Goal: Task Accomplishment & Management: Use online tool/utility

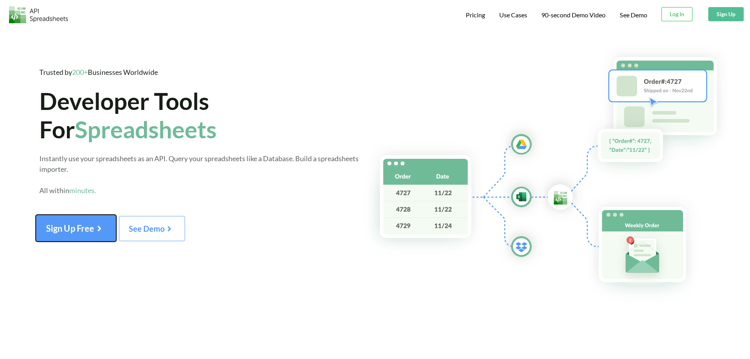
click at [104, 221] on button "Sign Up Free" at bounding box center [76, 228] width 81 height 27
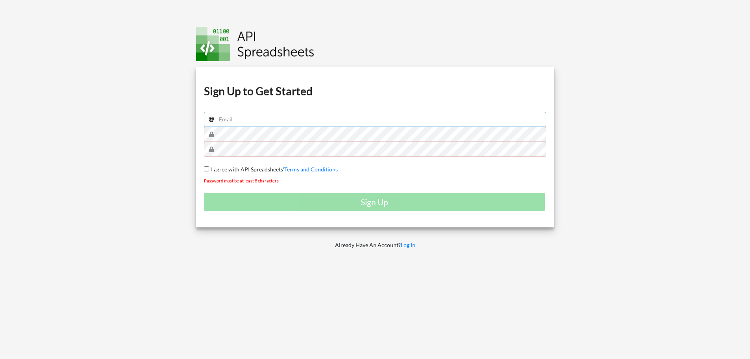
click at [285, 121] on input "email" at bounding box center [375, 119] width 343 height 15
type input "owenbennett987@gmail.com"
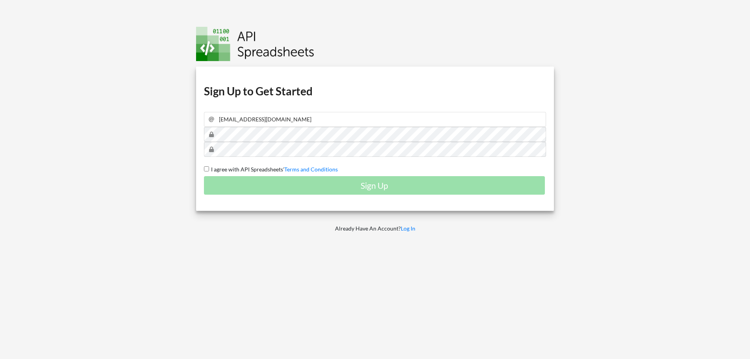
click at [207, 169] on input "I agree with API Spreadsheets' Terms and Conditions" at bounding box center [206, 168] width 5 height 5
checkbox input "true"
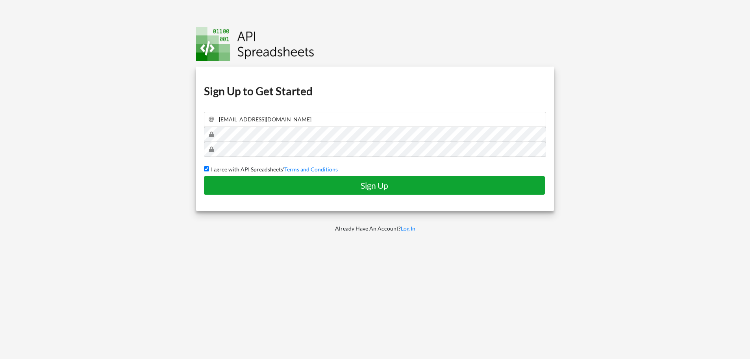
click at [275, 184] on h4 "Sign Up" at bounding box center [374, 185] width 325 height 10
checkbox input "false"
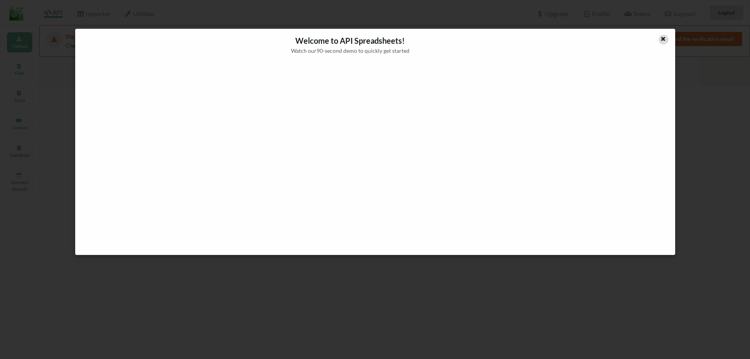
click at [664, 37] on icon at bounding box center [663, 38] width 7 height 6
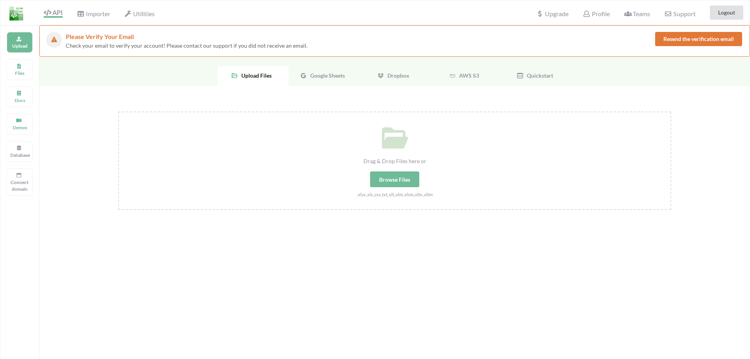
click at [324, 79] on div "Google Sheets" at bounding box center [324, 76] width 71 height 20
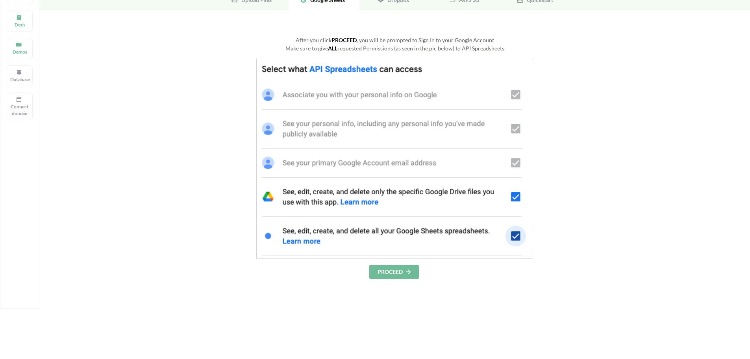
scroll to position [79, 0]
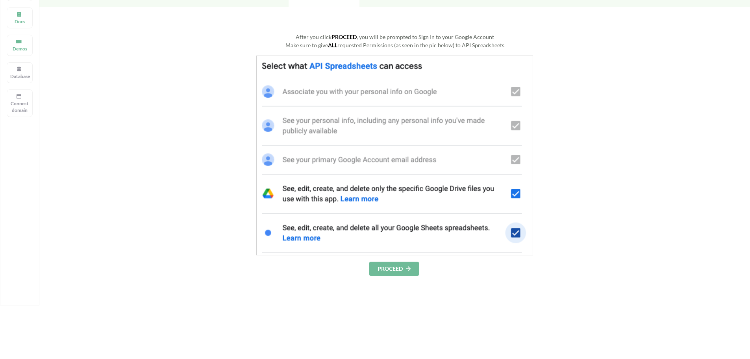
click at [395, 270] on button "PROCEED" at bounding box center [394, 269] width 50 height 14
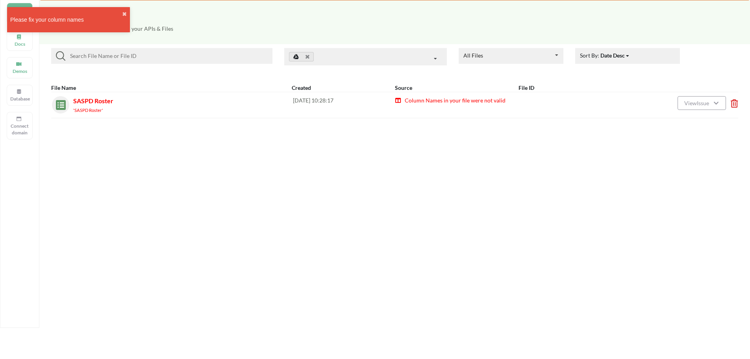
scroll to position [79, 0]
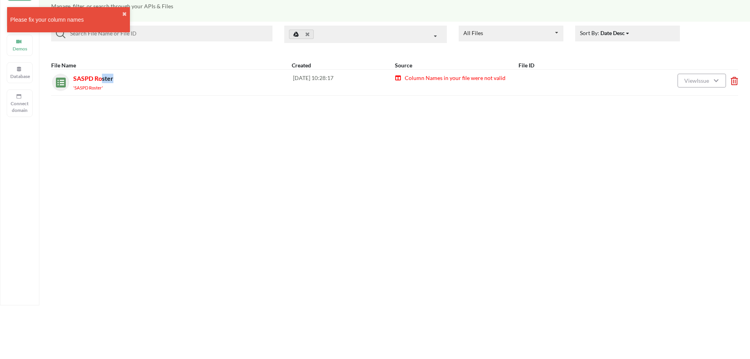
drag, startPoint x: 103, startPoint y: 80, endPoint x: 118, endPoint y: 80, distance: 14.6
click at [118, 80] on div "SASPD Roster 'SASPD Roster'" at bounding box center [183, 83] width 220 height 18
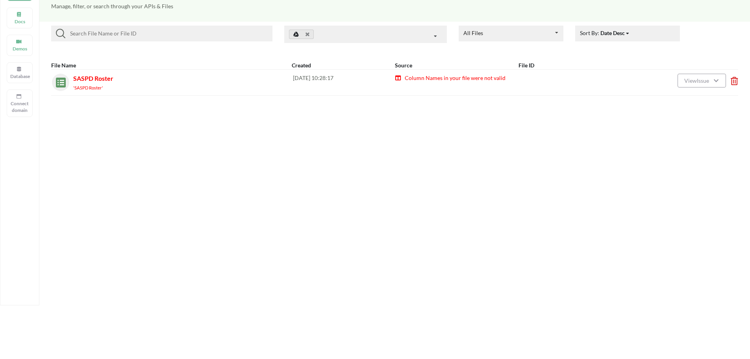
click at [100, 73] on div "SASPD Roster 'SASPD Roster' 2025-08-27 10:28:17 Column Names in your file were …" at bounding box center [394, 82] width 687 height 26
click at [105, 80] on span "SASPD Roster" at bounding box center [93, 77] width 40 height 7
click at [699, 87] on button "View Issue" at bounding box center [702, 81] width 48 height 14
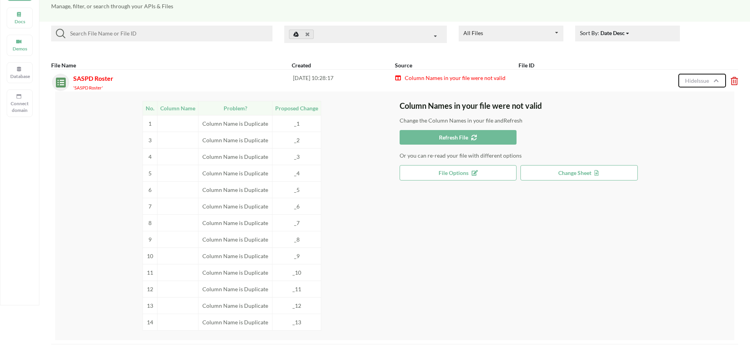
scroll to position [118, 0]
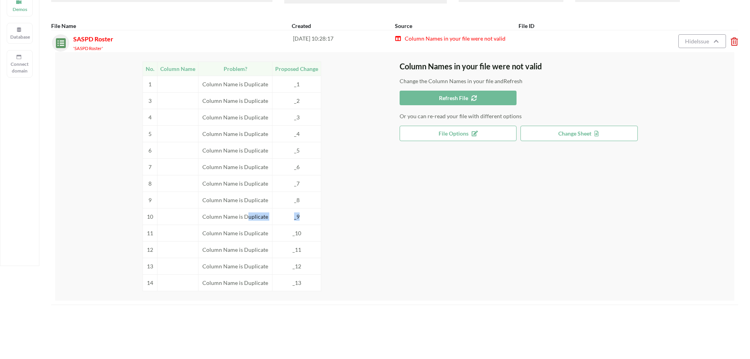
drag, startPoint x: 302, startPoint y: 215, endPoint x: 247, endPoint y: 209, distance: 55.5
click at [247, 209] on tr "10 Column Name is Duplicate _9" at bounding box center [232, 216] width 178 height 17
click at [247, 209] on td "Column Name is Duplicate" at bounding box center [236, 216] width 74 height 17
click at [483, 98] on button "Refresh File" at bounding box center [458, 98] width 117 height 15
click at [478, 138] on button "File Options" at bounding box center [458, 133] width 117 height 15
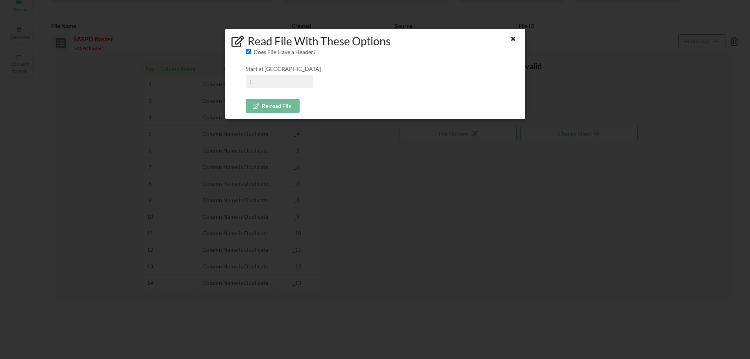
drag, startPoint x: 272, startPoint y: 85, endPoint x: 238, endPoint y: 82, distance: 33.7
click at [238, 82] on div "Read File With These Options Does File Have a Header? Start at Row Re-read File" at bounding box center [375, 74] width 300 height 91
click at [262, 82] on input at bounding box center [280, 81] width 68 height 13
drag, startPoint x: 290, startPoint y: 85, endPoint x: 238, endPoint y: 83, distance: 52.0
click at [238, 83] on div "Read File With These Options Does File Have a Header? Start at Row Re-read File" at bounding box center [375, 74] width 300 height 91
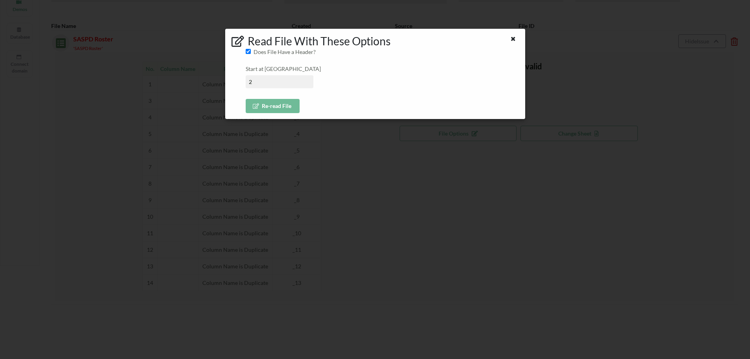
type input "2"
click at [271, 105] on button "Re-read File" at bounding box center [273, 106] width 54 height 14
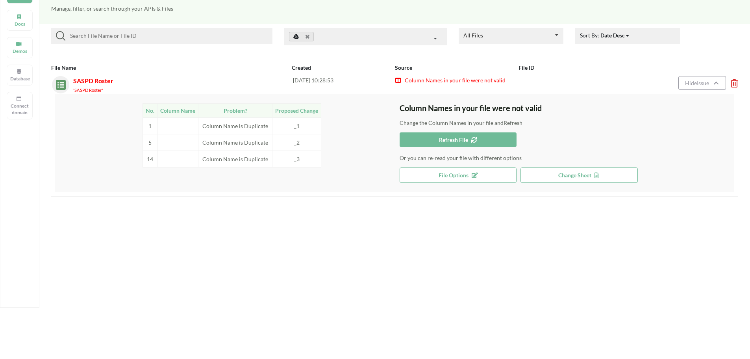
scroll to position [39, 0]
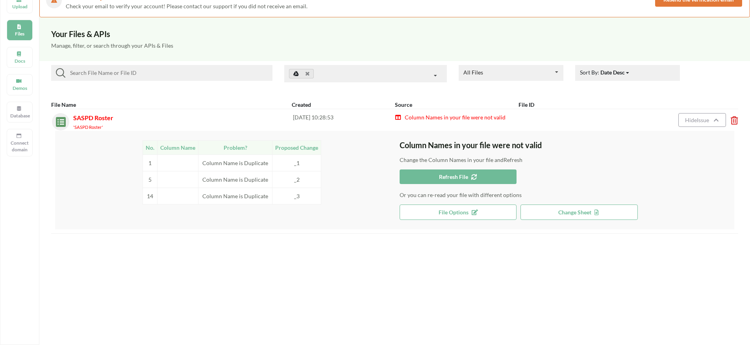
click at [526, 72] on div "All Files All Files Uploaded by you Shared with you" at bounding box center [511, 73] width 105 height 16
click at [535, 71] on div "All Files All Files Uploaded by you Shared with you" at bounding box center [511, 73] width 105 height 16
drag, startPoint x: 216, startPoint y: 167, endPoint x: 274, endPoint y: 162, distance: 58.1
click at [274, 162] on tr "1 Column Name is Duplicate _1" at bounding box center [232, 162] width 178 height 17
click at [274, 162] on td "_1" at bounding box center [297, 162] width 49 height 17
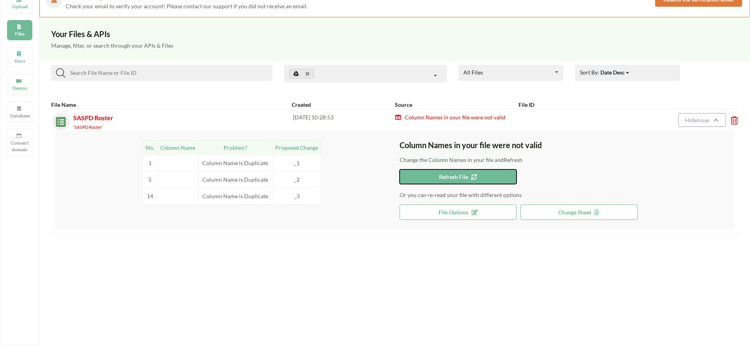
click at [482, 178] on button "Refresh File" at bounding box center [458, 176] width 117 height 15
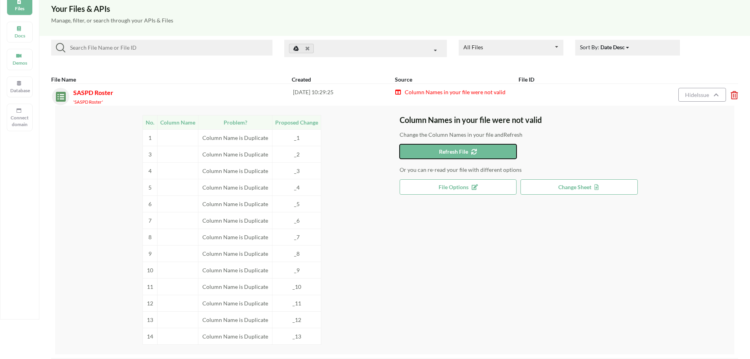
scroll to position [79, 0]
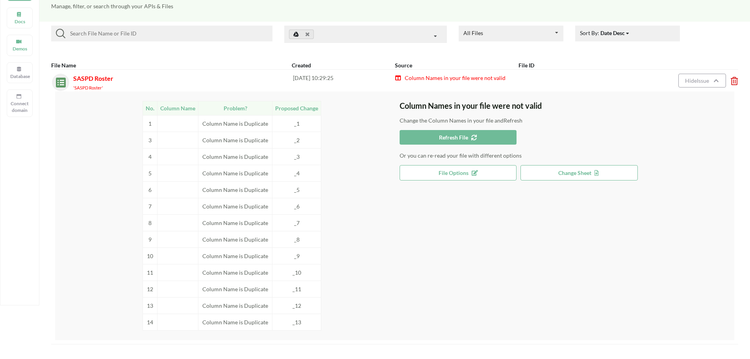
click at [180, 123] on td at bounding box center [178, 123] width 41 height 17
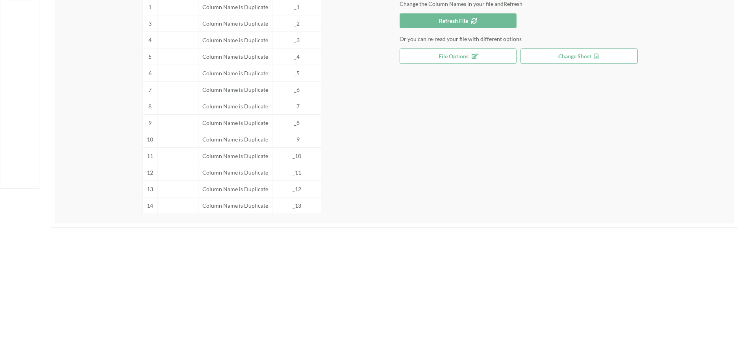
scroll to position [118, 0]
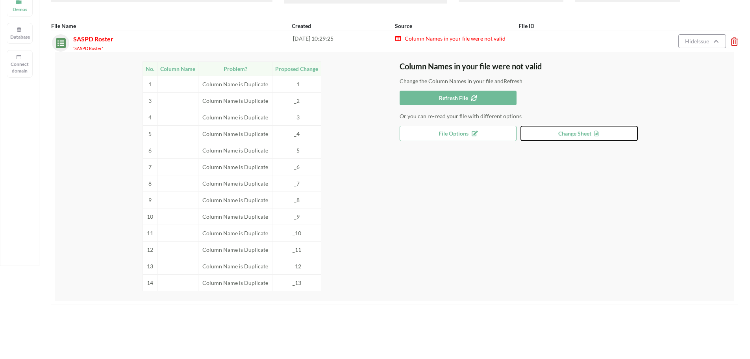
click at [567, 137] on button "Change Sheet" at bounding box center [579, 133] width 117 height 15
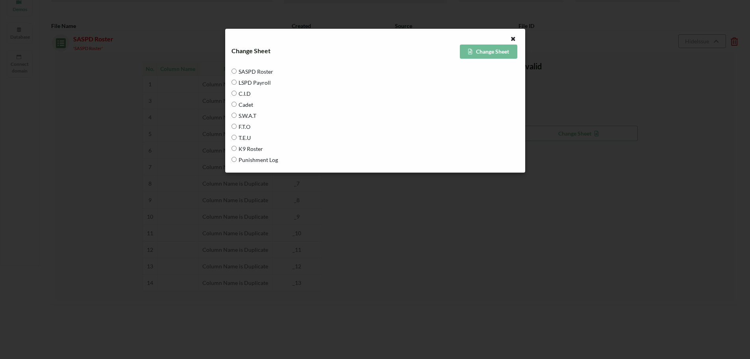
click at [248, 68] on span "SASPD Roster" at bounding box center [255, 71] width 37 height 17
click at [237, 69] on Roster "SASPD Roster" at bounding box center [234, 71] width 5 height 5
radio Roster "true"
click at [497, 54] on button "Change Sheet" at bounding box center [489, 52] width 58 height 14
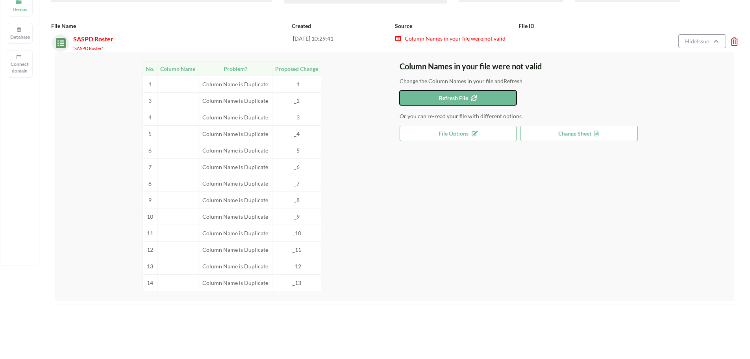
click at [453, 100] on span "Refresh File" at bounding box center [458, 98] width 38 height 7
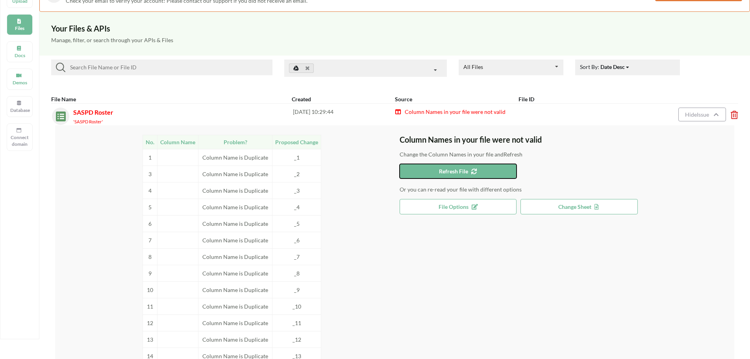
scroll to position [39, 0]
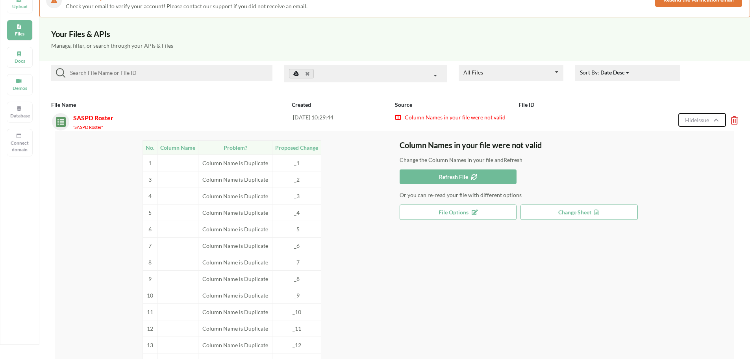
click at [720, 119] on button "Hide Issue" at bounding box center [702, 120] width 47 height 14
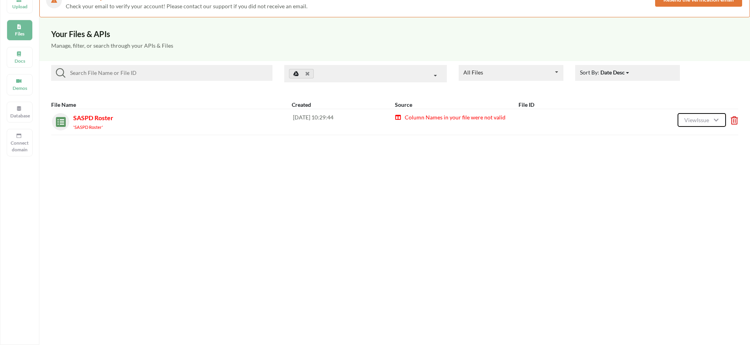
click at [708, 124] on button "View Issue" at bounding box center [702, 120] width 48 height 14
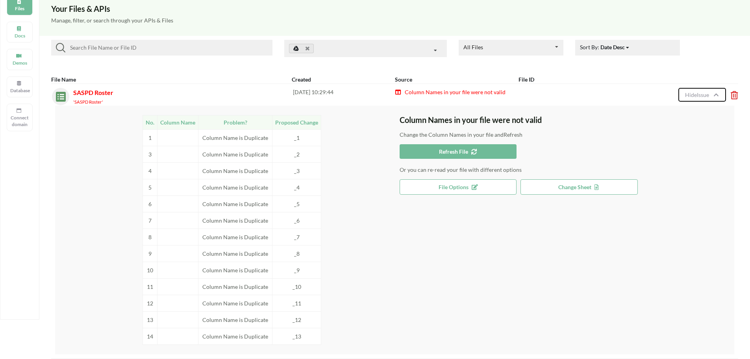
scroll to position [79, 0]
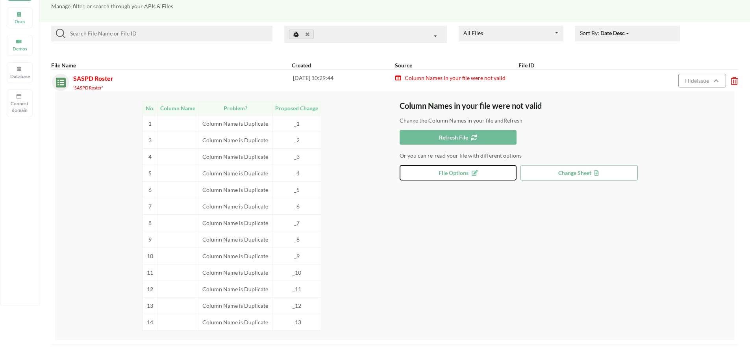
click at [481, 173] on button "File Options" at bounding box center [458, 172] width 117 height 15
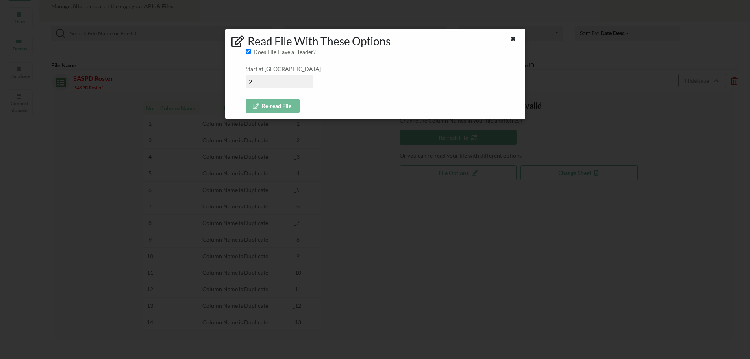
drag, startPoint x: 271, startPoint y: 83, endPoint x: 250, endPoint y: 82, distance: 20.9
click at [250, 82] on input "2" at bounding box center [280, 81] width 68 height 13
click at [247, 51] on input "Does File Have a Header?" at bounding box center [248, 51] width 5 height 5
checkbox input "false"
click at [264, 107] on button "Re-read File" at bounding box center [273, 106] width 54 height 14
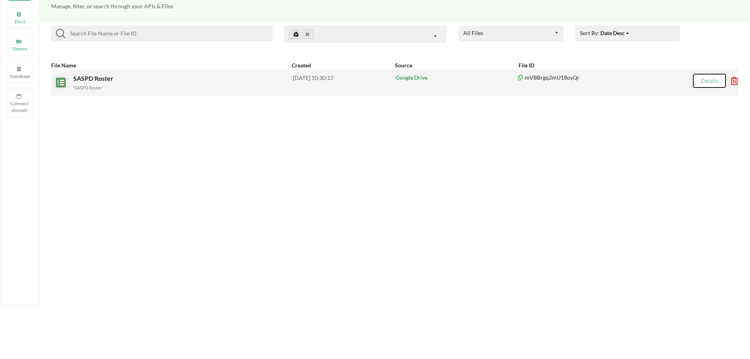
click at [700, 82] on button "Details" at bounding box center [709, 81] width 33 height 14
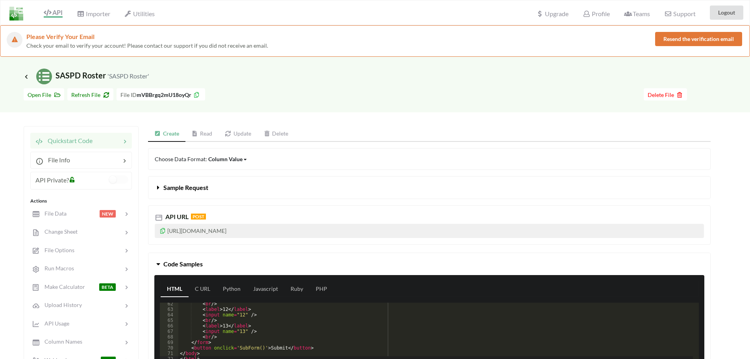
click at [198, 133] on icon at bounding box center [195, 134] width 7 height 6
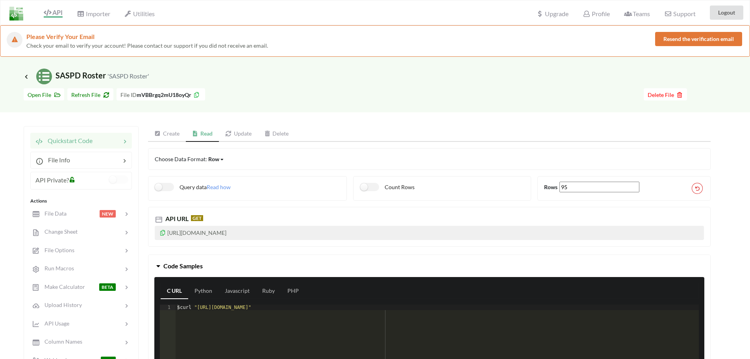
click at [91, 180] on div at bounding box center [93, 181] width 32 height 13
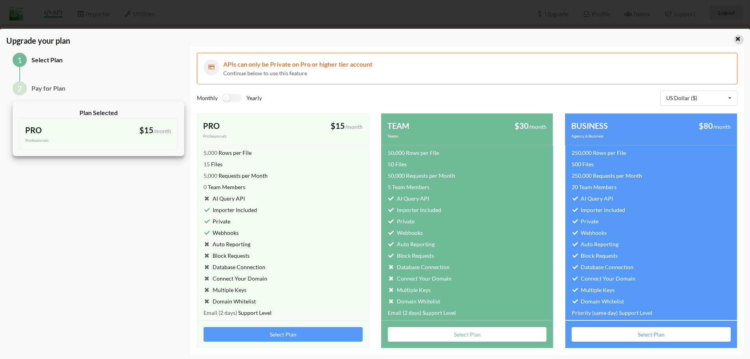
click at [735, 36] on icon at bounding box center [738, 38] width 7 height 6
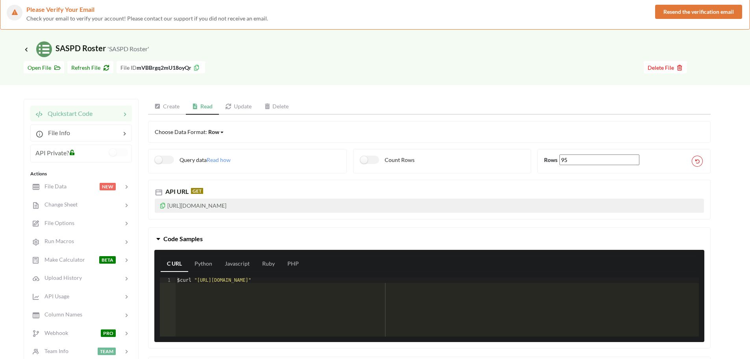
scroll to position [39, 0]
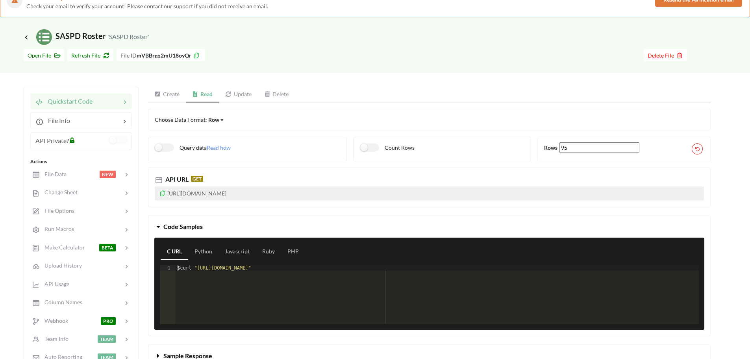
click at [332, 197] on p "https://api.apispreadsheets.com/data/mVBBrgq2mU18oyQr/" at bounding box center [429, 193] width 549 height 14
click at [162, 193] on icon at bounding box center [163, 192] width 7 height 6
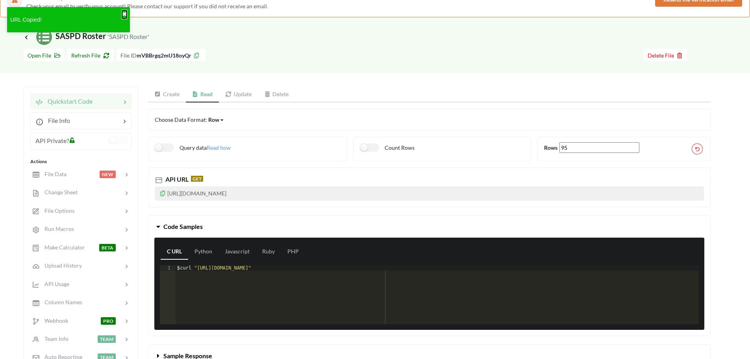
click at [123, 15] on button "✖" at bounding box center [124, 14] width 5 height 8
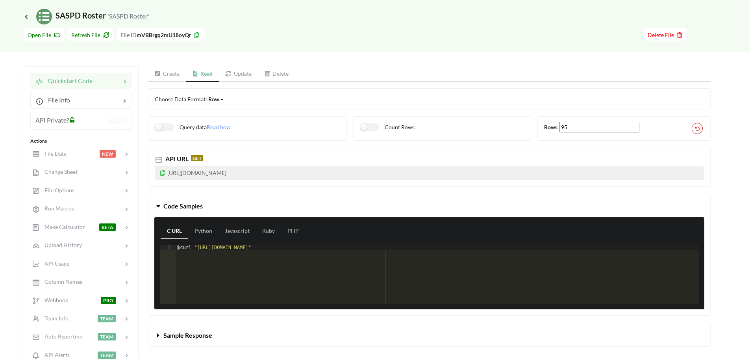
scroll to position [118, 0]
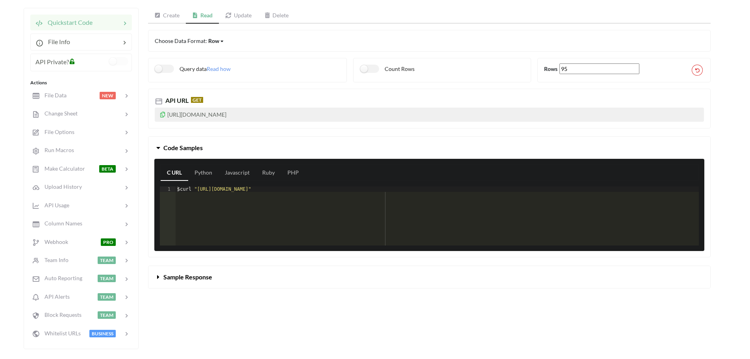
click at [170, 279] on span "Sample Response" at bounding box center [187, 276] width 49 height 7
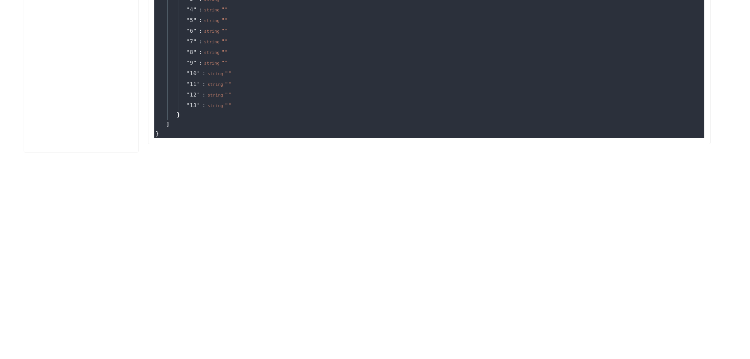
scroll to position [1149, 0]
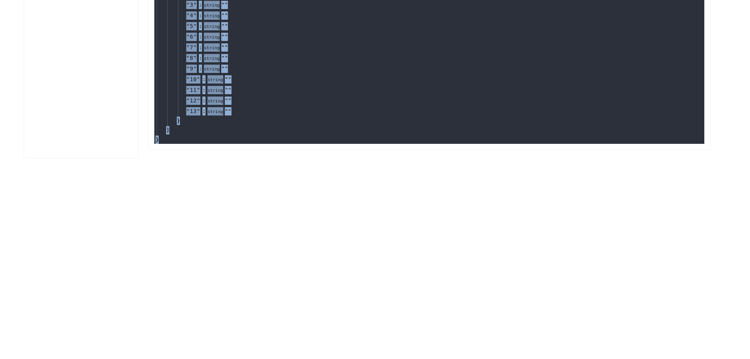
drag, startPoint x: 162, startPoint y: 228, endPoint x: 299, endPoint y: 136, distance: 164.6
copy div "{ " data " : [ 0 : { " 0 " : string " " " 1 " : string " Badge " " 2 " : string…"
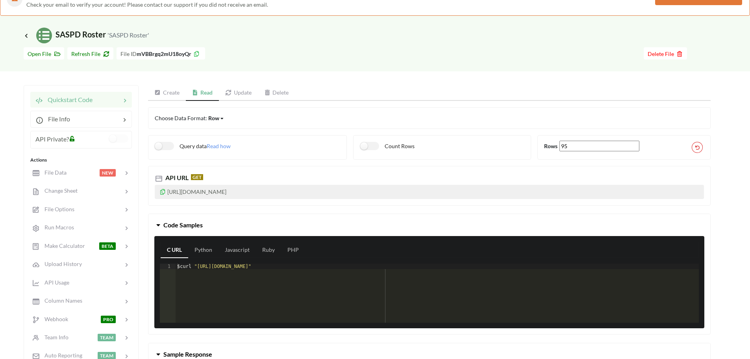
scroll to position [39, 0]
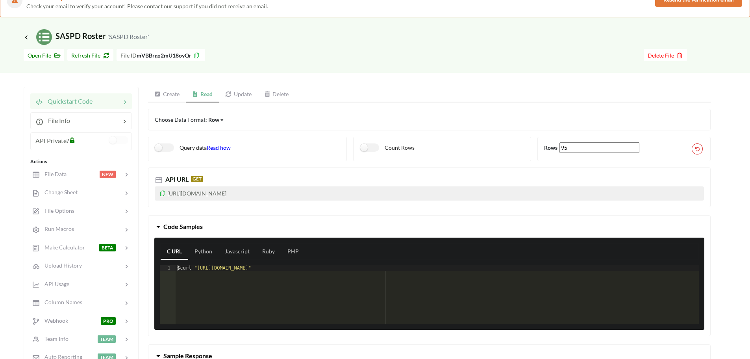
click at [215, 147] on span "Read how" at bounding box center [219, 147] width 24 height 7
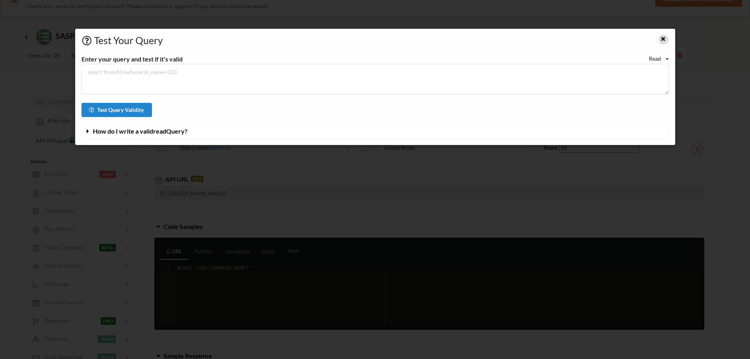
click at [667, 36] on div at bounding box center [664, 40] width 10 height 10
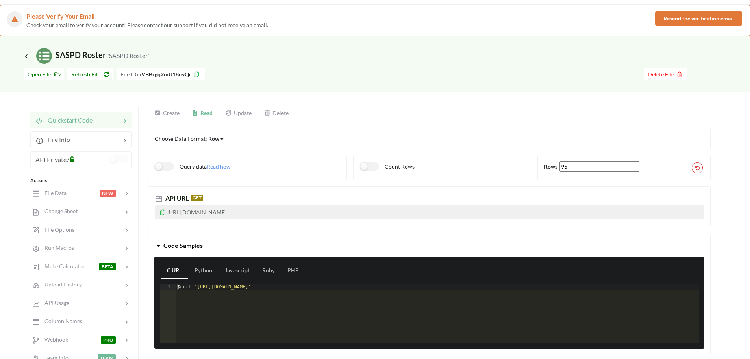
scroll to position [0, 0]
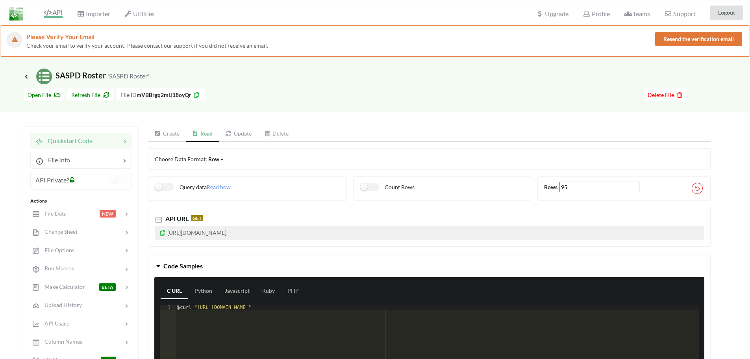
click at [28, 74] on span "Icon Link" at bounding box center [27, 77] width 7 height 6
click at [26, 75] on icon at bounding box center [26, 76] width 7 height 6
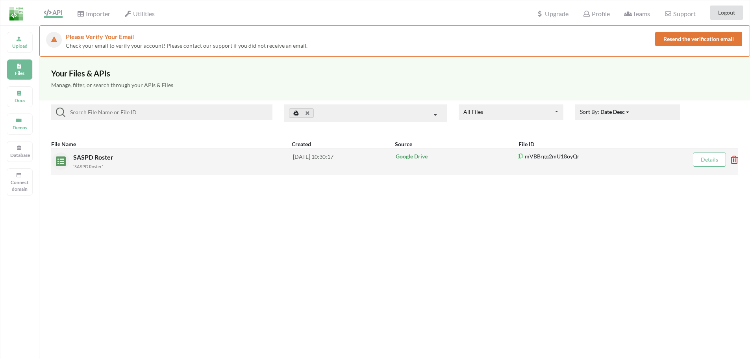
click at [733, 159] on icon at bounding box center [732, 157] width 2 height 3
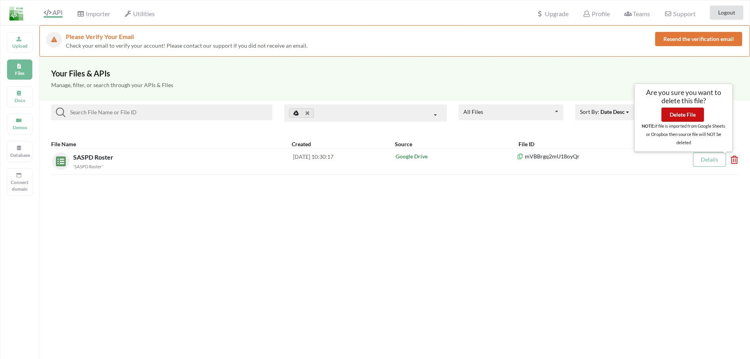
click at [695, 116] on button "Delete File" at bounding box center [683, 115] width 43 height 14
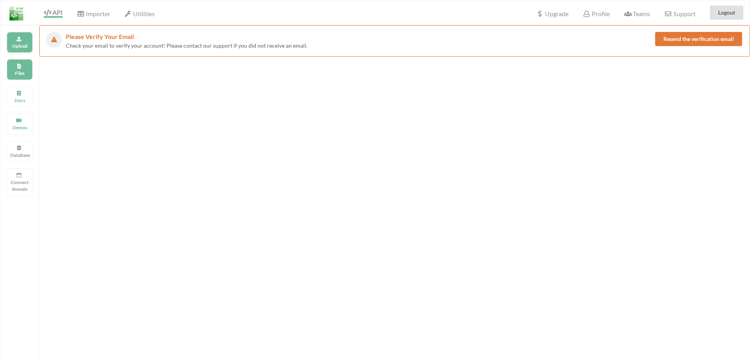
click at [13, 45] on p "Upload" at bounding box center [19, 46] width 19 height 7
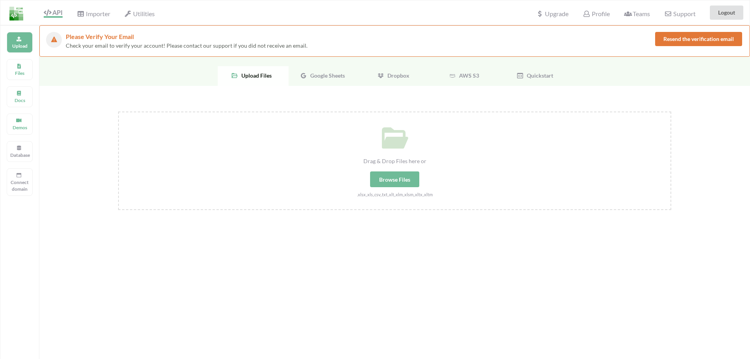
click at [317, 76] on span "Google Sheets" at bounding box center [326, 75] width 38 height 7
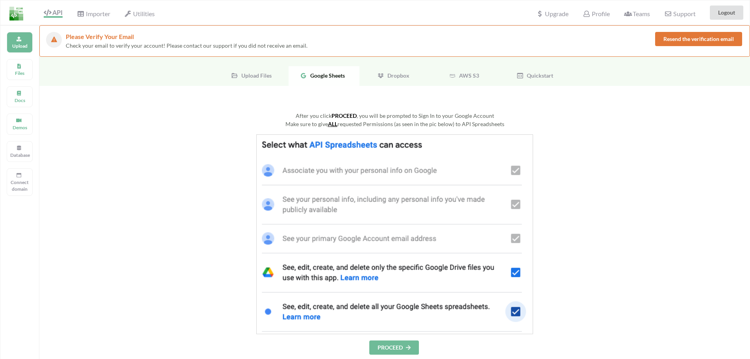
click at [405, 343] on button "PROCEED" at bounding box center [394, 347] width 50 height 14
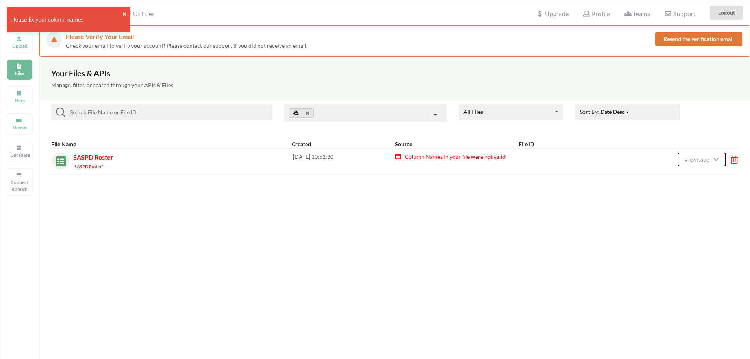
click at [724, 158] on button "View Issue" at bounding box center [702, 159] width 48 height 14
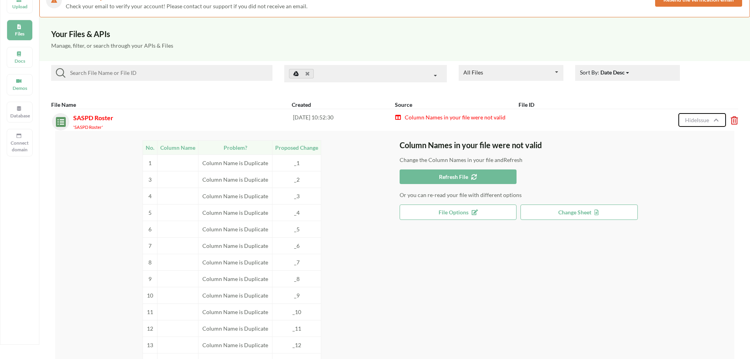
scroll to position [79, 0]
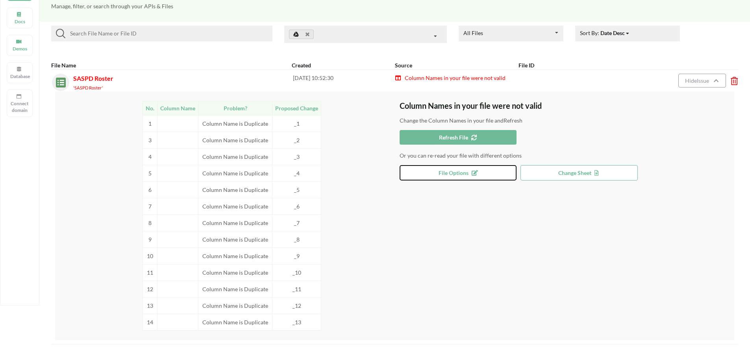
click at [477, 173] on icon at bounding box center [473, 172] width 7 height 6
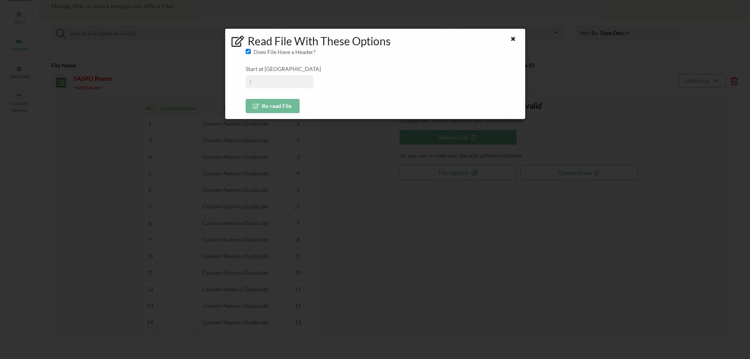
drag, startPoint x: 270, startPoint y: 81, endPoint x: 242, endPoint y: 80, distance: 28.0
click at [242, 80] on div "Read File With These Options Does File Have a Header? Start at Row Re-read File" at bounding box center [375, 74] width 300 height 91
click at [260, 83] on input at bounding box center [280, 81] width 68 height 13
type input "2"
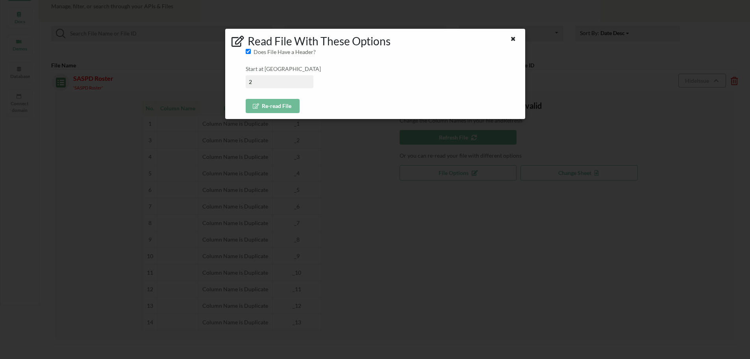
click at [323, 63] on div "Does File Have a Header? Start at Row 2 Re-read File" at bounding box center [382, 80] width 273 height 65
click at [276, 112] on button "Re-read File" at bounding box center [273, 106] width 54 height 14
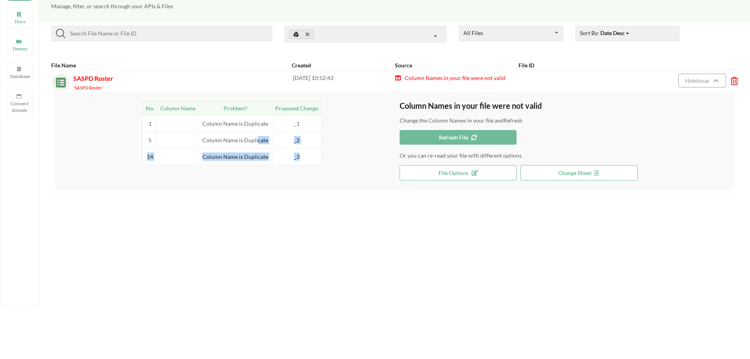
drag, startPoint x: 306, startPoint y: 154, endPoint x: 257, endPoint y: 136, distance: 52.8
click at [257, 136] on tbody "1 Column Name is Duplicate _1 5 Column Name is Duplicate _2 14 Column Name is D…" at bounding box center [232, 140] width 178 height 50
click at [257, 136] on td "Column Name is Duplicate" at bounding box center [236, 140] width 74 height 17
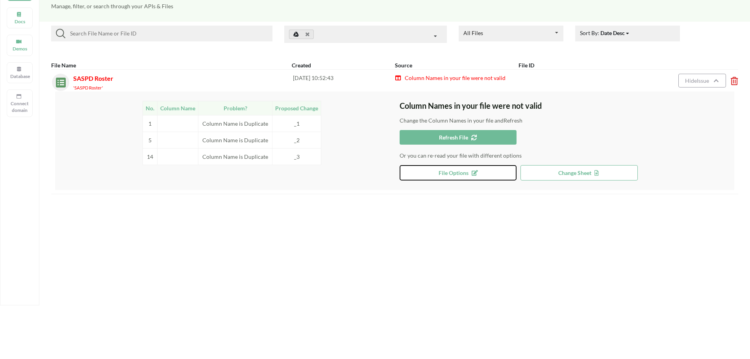
click at [488, 174] on button "File Options" at bounding box center [458, 172] width 117 height 15
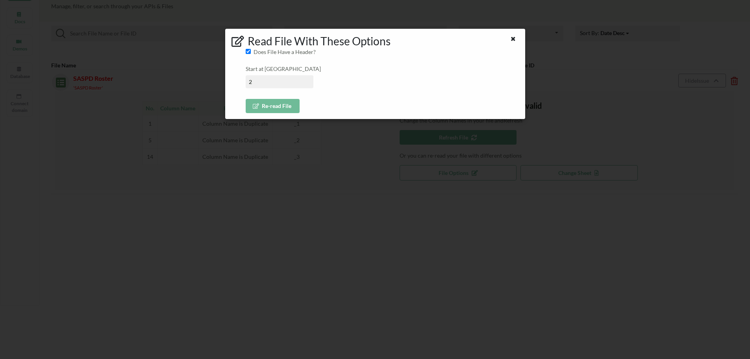
drag, startPoint x: 282, startPoint y: 83, endPoint x: 248, endPoint y: 82, distance: 33.9
click at [248, 82] on input "2" at bounding box center [280, 81] width 68 height 13
type input "3"
click at [286, 113] on button "Re-read File" at bounding box center [273, 106] width 54 height 14
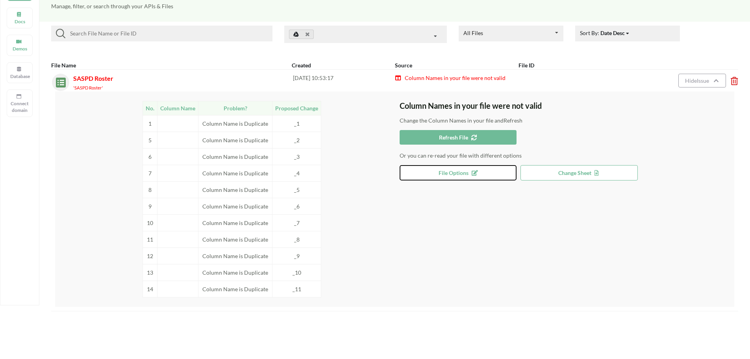
click at [462, 168] on button "File Options" at bounding box center [458, 172] width 117 height 15
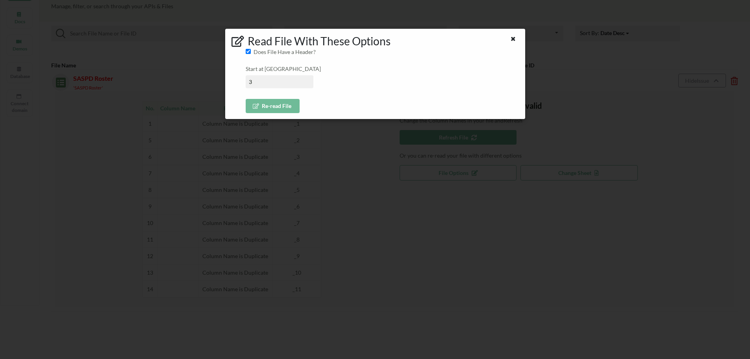
drag, startPoint x: 283, startPoint y: 82, endPoint x: 215, endPoint y: 82, distance: 68.5
click at [215, 82] on div "Read File With These Options Does File Have a Header? Start at Row 3 Re-read Fi…" at bounding box center [375, 179] width 750 height 359
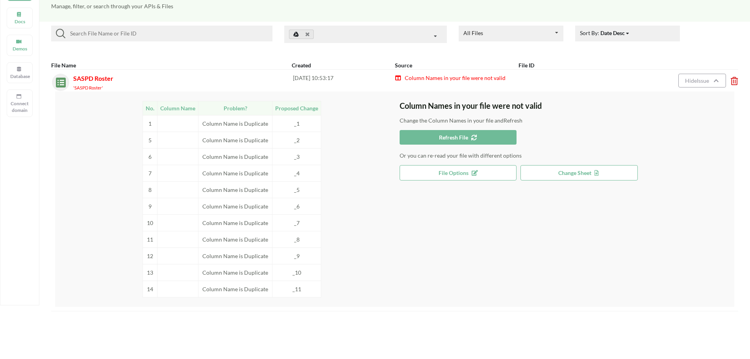
click at [442, 160] on div "Column Names in your file were not valid Change the Column Names in your file a…" at bounding box center [567, 199] width 335 height 197
click at [440, 167] on button "File Options" at bounding box center [458, 172] width 117 height 15
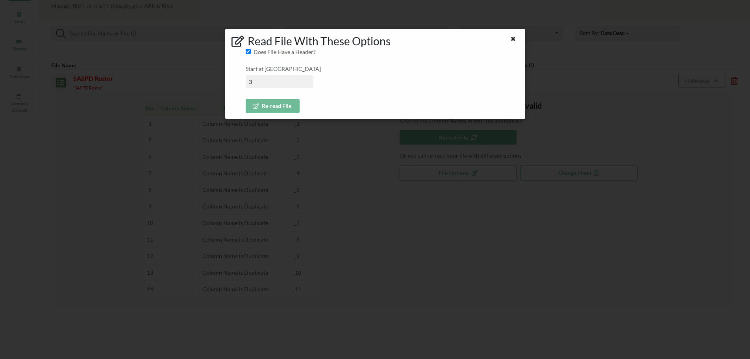
drag, startPoint x: 256, startPoint y: 73, endPoint x: 262, endPoint y: 85, distance: 13.4
click at [256, 75] on div "Start at Row 3" at bounding box center [382, 77] width 273 height 24
drag, startPoint x: 262, startPoint y: 85, endPoint x: 242, endPoint y: 85, distance: 20.5
click at [241, 85] on div "Read File With These Options Does File Have a Header? Start at Row 3 Re-read Fi…" at bounding box center [375, 74] width 300 height 91
type input "2"
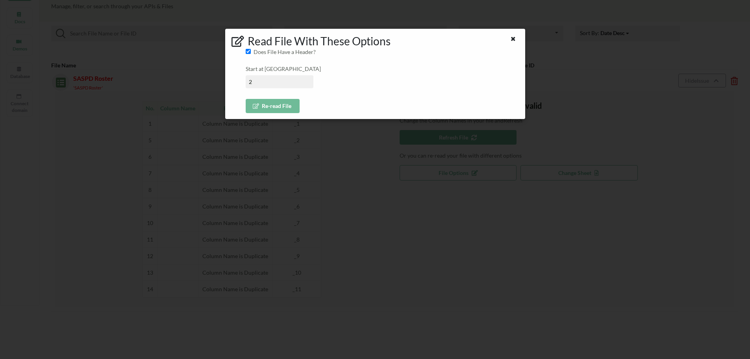
click at [249, 51] on input "Does File Have a Header?" at bounding box center [248, 51] width 5 height 5
checkbox input "false"
click at [277, 108] on button "Re-read File" at bounding box center [273, 106] width 54 height 14
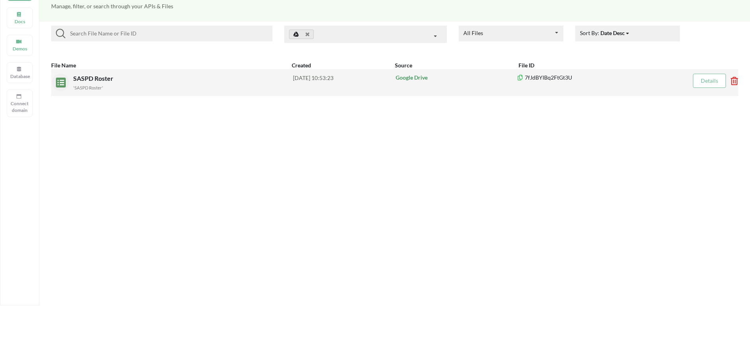
click at [707, 81] on link "Details" at bounding box center [709, 80] width 17 height 7
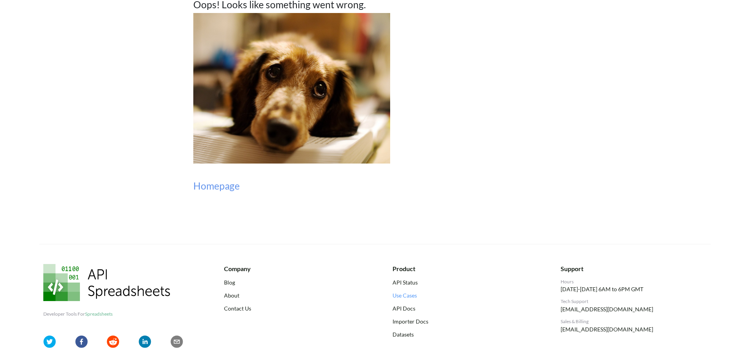
scroll to position [39, 0]
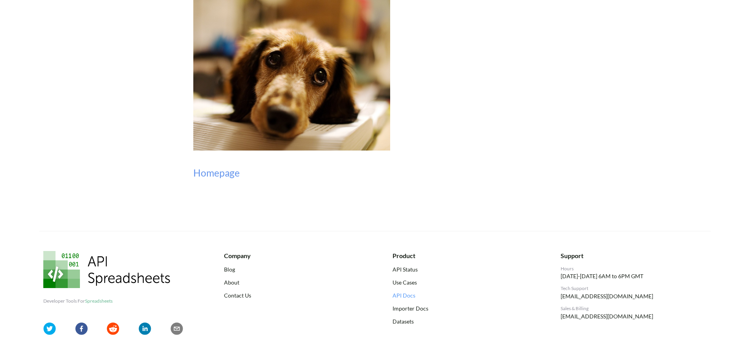
click at [409, 296] on link "API Docs" at bounding box center [466, 295] width 146 height 8
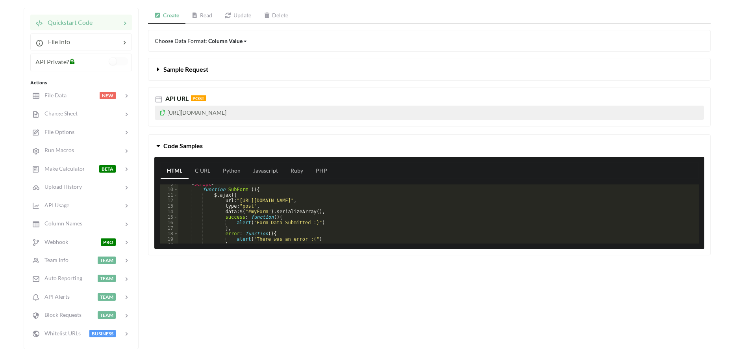
scroll to position [24, 0]
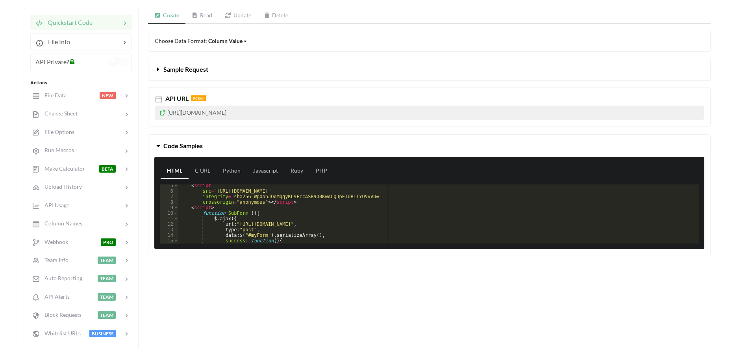
click at [185, 64] on button "Sample Request" at bounding box center [429, 69] width 562 height 22
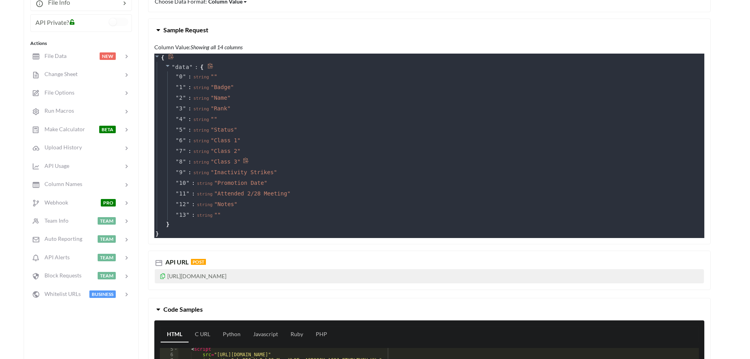
scroll to position [118, 0]
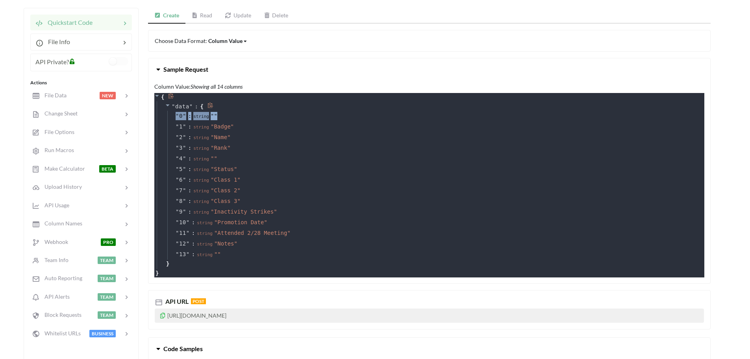
drag, startPoint x: 214, startPoint y: 115, endPoint x: 167, endPoint y: 116, distance: 47.3
click at [167, 116] on div "" 0 " : string " " " 1 " : string " Badge " " 2 " : string " Name " " 3 " : str…" at bounding box center [434, 185] width 538 height 149
click at [199, 122] on div "" 1 " : string " Badge "" at bounding box center [434, 126] width 535 height 11
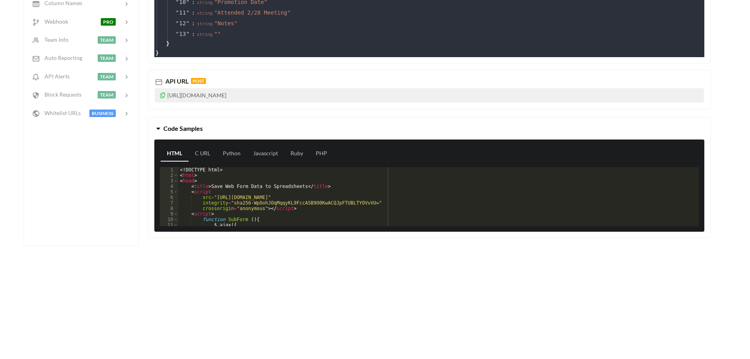
scroll to position [354, 0]
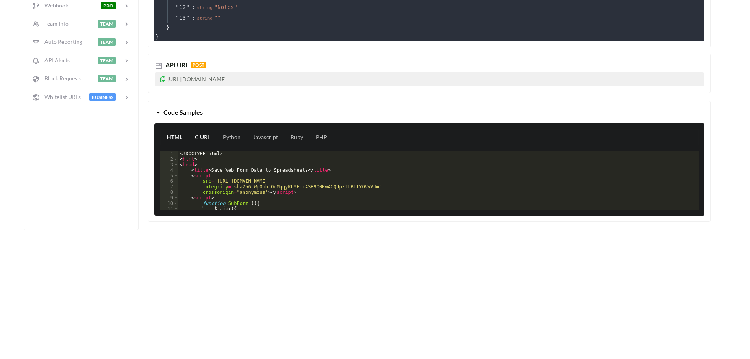
click at [206, 135] on link "C URL" at bounding box center [203, 138] width 28 height 16
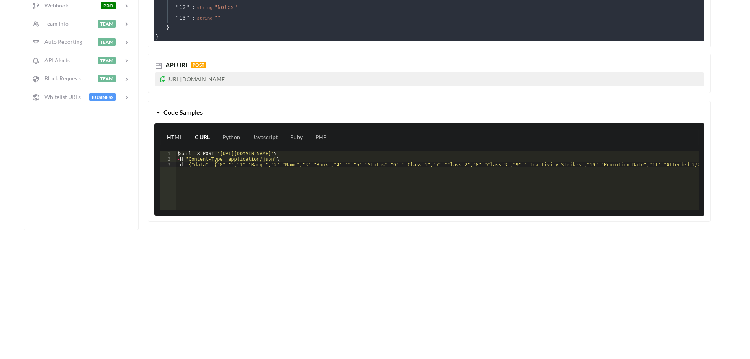
click at [175, 139] on link "HTML" at bounding box center [175, 138] width 28 height 16
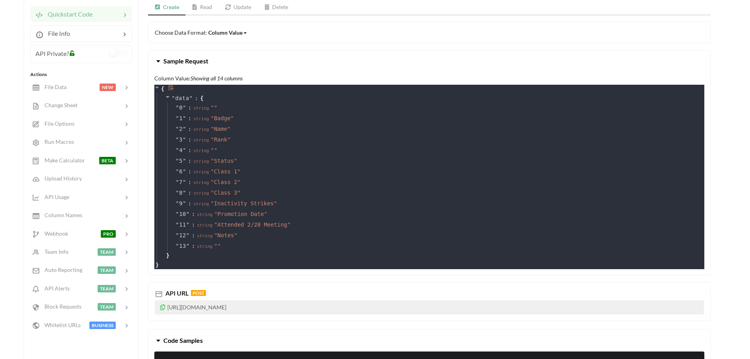
scroll to position [0, 0]
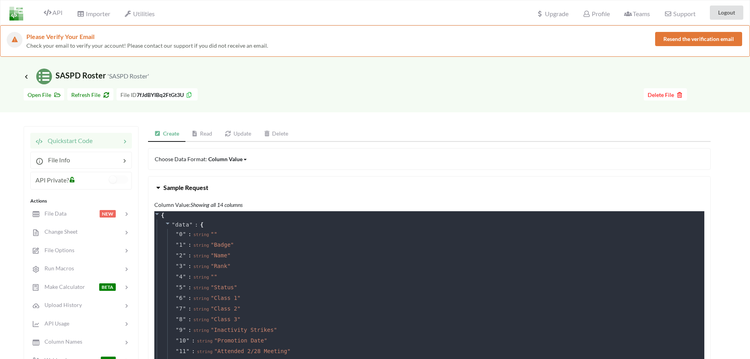
click at [204, 130] on link "Read" at bounding box center [202, 134] width 33 height 16
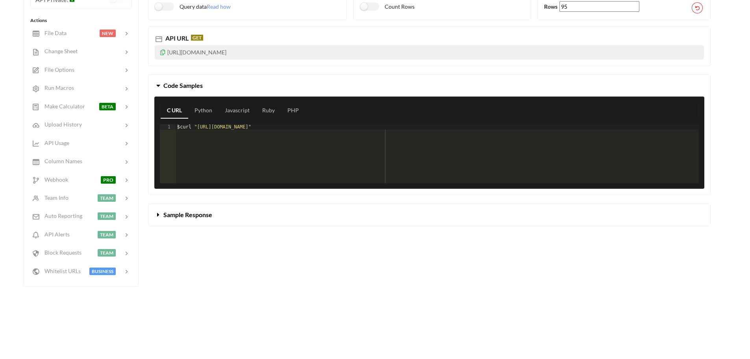
scroll to position [236, 0]
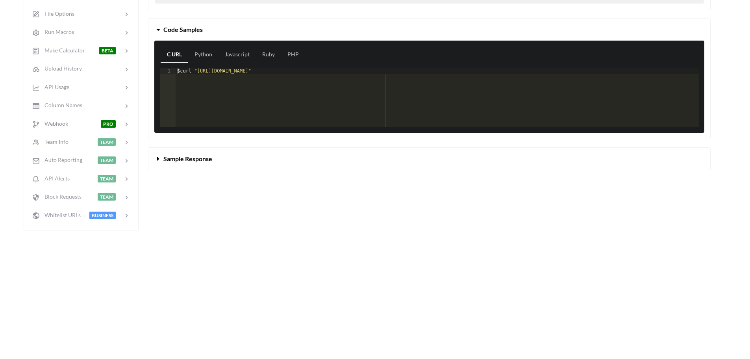
click at [178, 160] on span "Sample Response" at bounding box center [187, 158] width 49 height 7
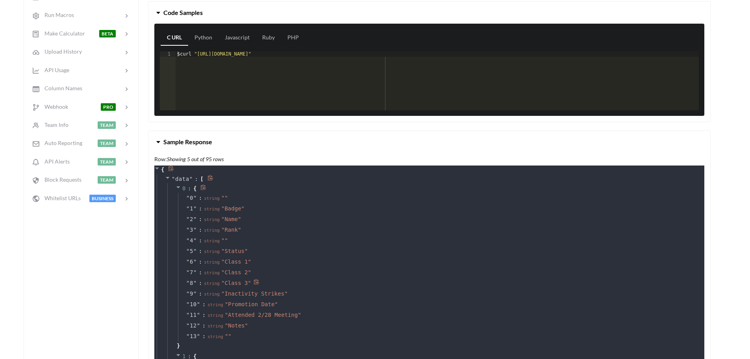
scroll to position [158, 0]
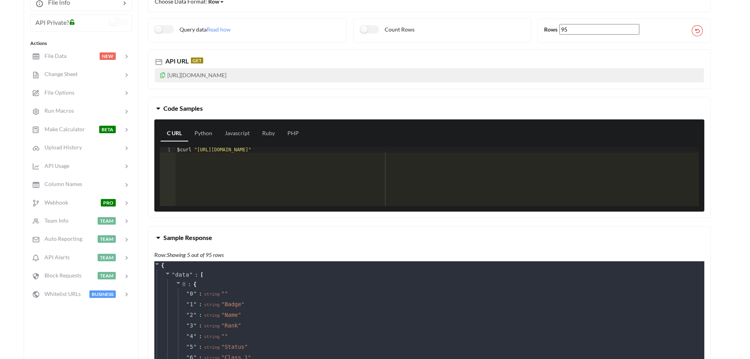
click at [161, 76] on icon at bounding box center [163, 74] width 7 height 6
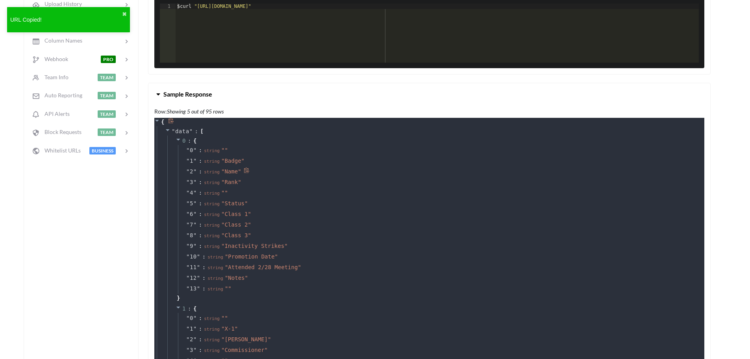
scroll to position [315, 0]
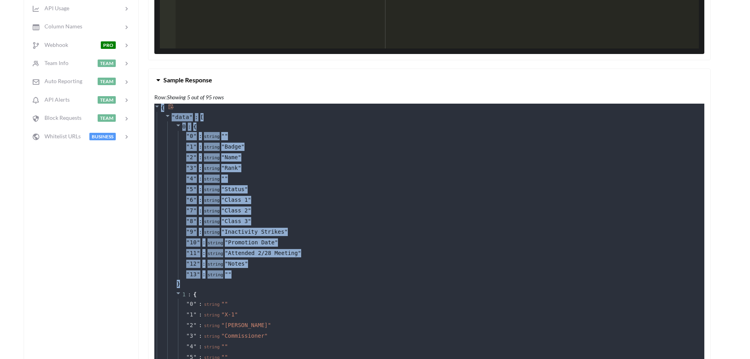
drag, startPoint x: 191, startPoint y: 282, endPoint x: 161, endPoint y: 109, distance: 176.3
copy div "{ " data " : [ 0 : { " 0 " : string " " " 1 " : string " Badge " " 2 " : string…"
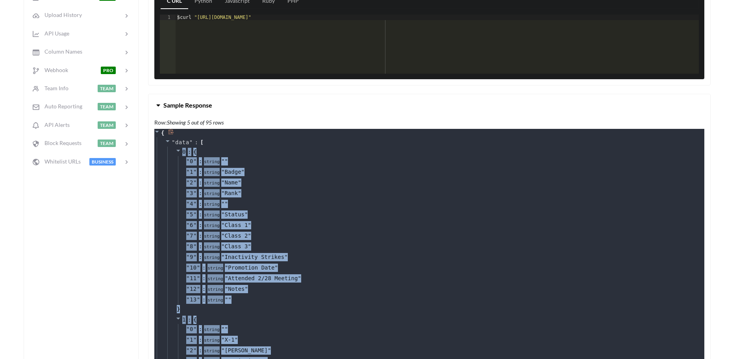
scroll to position [276, 0]
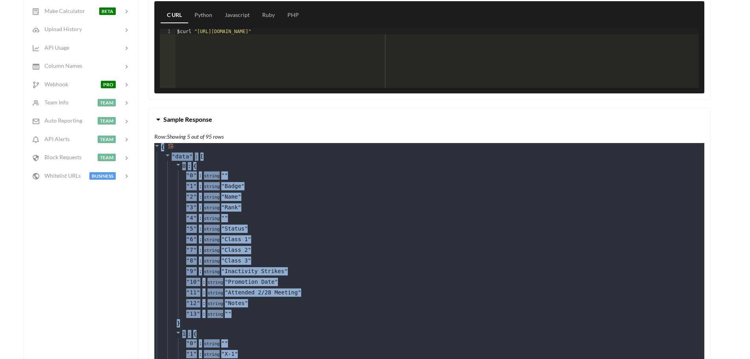
drag, startPoint x: 209, startPoint y: 291, endPoint x: 160, endPoint y: 147, distance: 152.6
copy div "{ " data " : [ 0 : { " 0 " : string " " " 1 " : string " Badge " " 2 " : string…"
click at [445, 221] on div "" 4 " : string " "" at bounding box center [439, 218] width 523 height 11
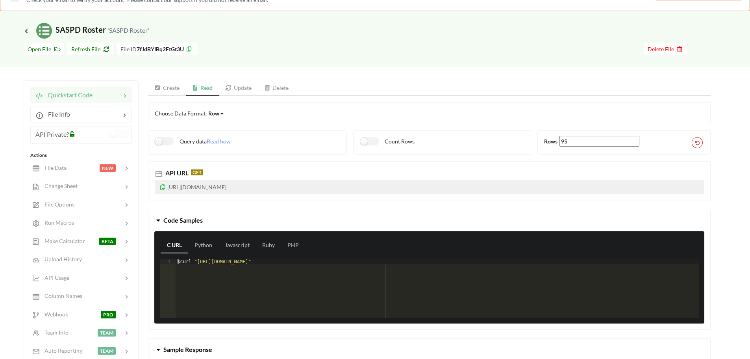
scroll to position [0, 0]
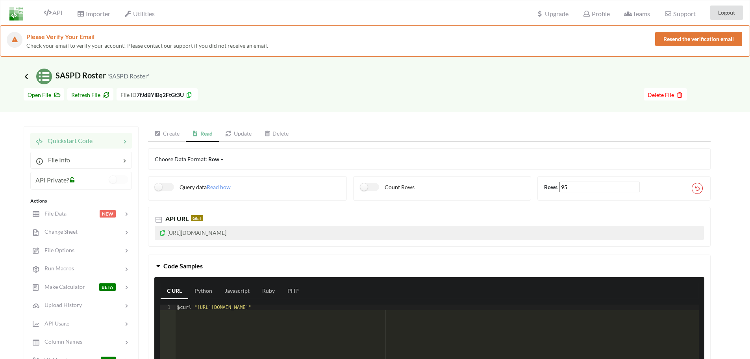
click at [25, 76] on icon at bounding box center [26, 76] width 7 height 6
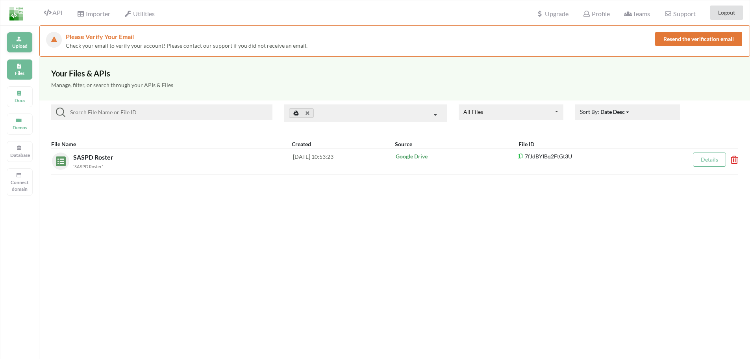
click at [19, 43] on p "Upload" at bounding box center [19, 46] width 19 height 7
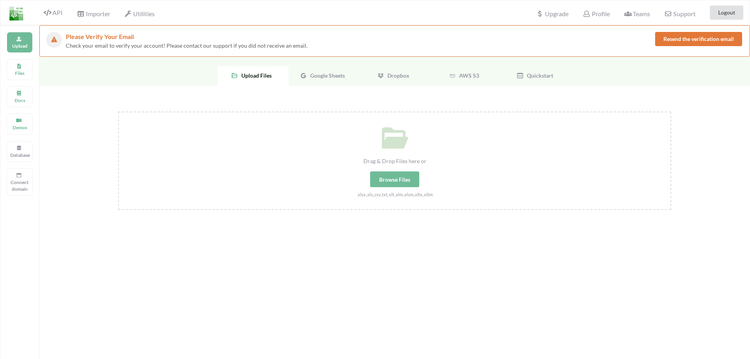
click at [317, 76] on span "Google Sheets" at bounding box center [326, 75] width 38 height 7
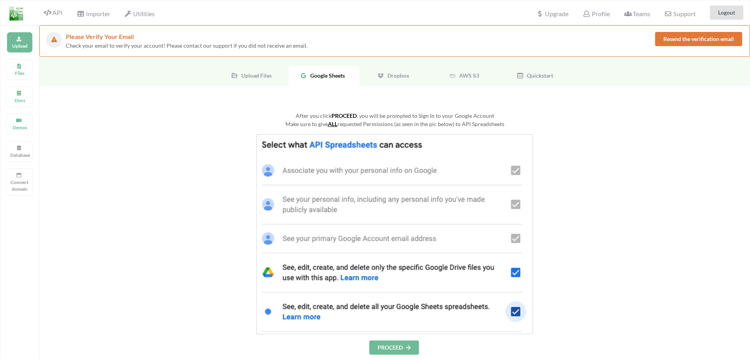
click at [393, 343] on button "PROCEED" at bounding box center [394, 347] width 50 height 14
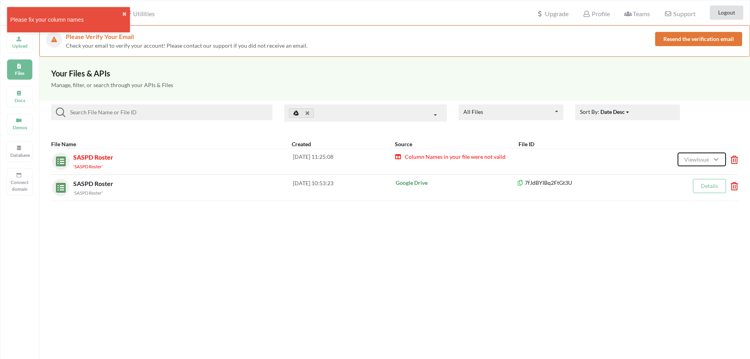
click at [696, 156] on span "View Issue" at bounding box center [698, 159] width 27 height 7
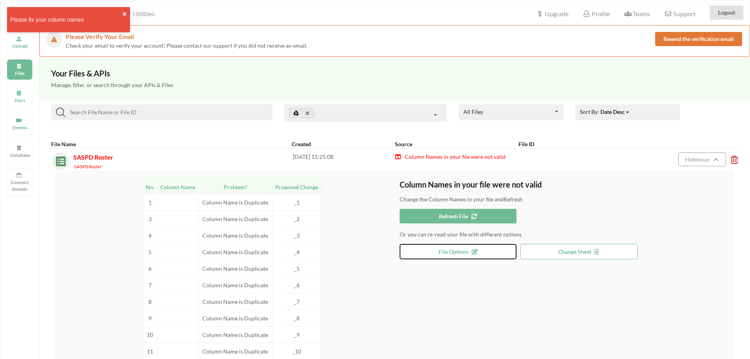
click at [451, 255] on button "File Options" at bounding box center [458, 251] width 117 height 15
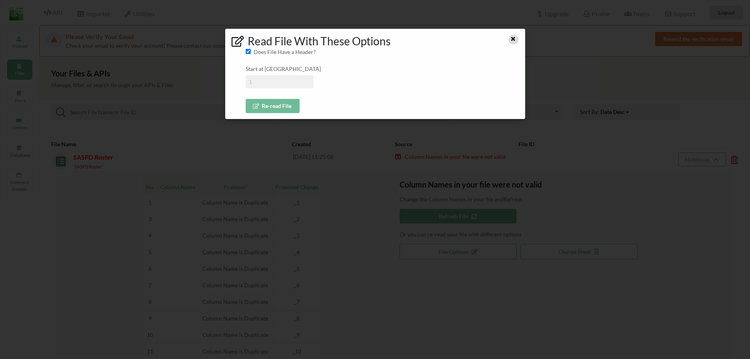
click at [513, 39] on icon at bounding box center [513, 38] width 7 height 6
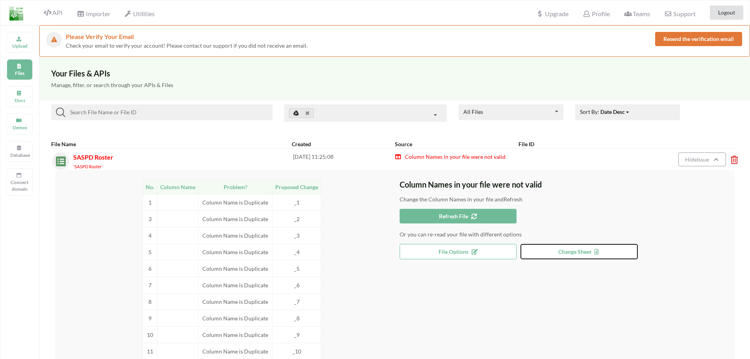
click at [566, 250] on span "Change Sheet" at bounding box center [579, 251] width 42 height 7
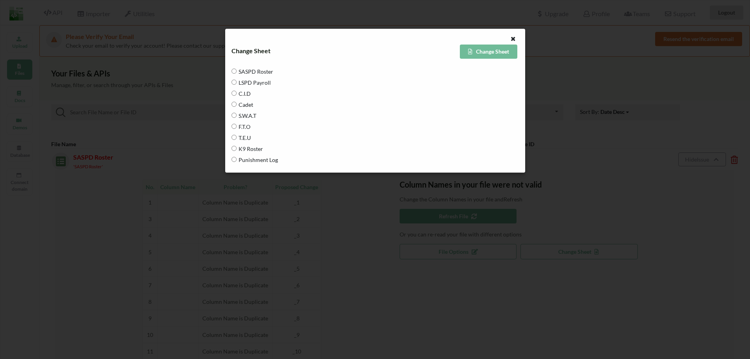
click at [242, 106] on span "Cadet" at bounding box center [245, 104] width 17 height 17
click at [237, 106] on input "Cadet" at bounding box center [234, 104] width 5 height 5
radio input "true"
click at [487, 50] on button "Change Sheet" at bounding box center [489, 52] width 58 height 14
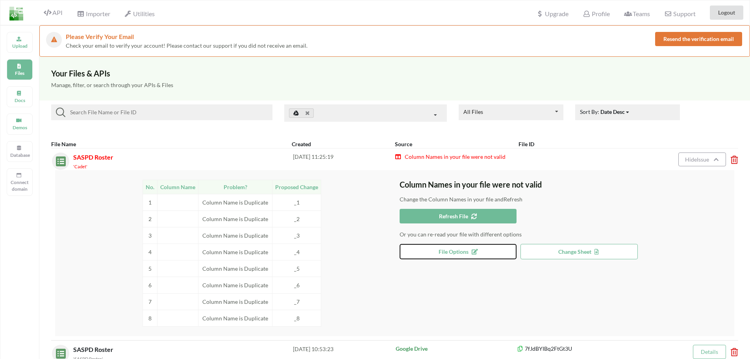
click at [463, 255] on button "File Options" at bounding box center [458, 251] width 117 height 15
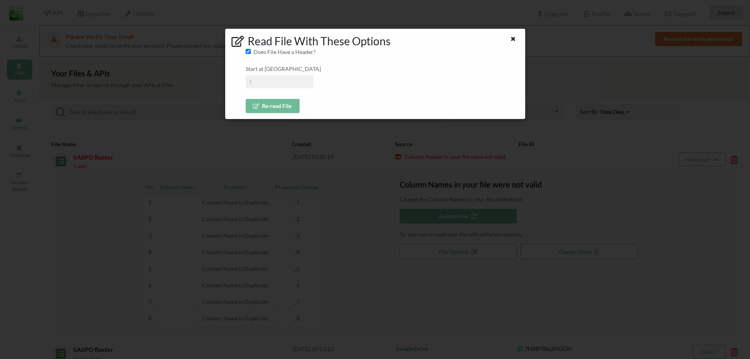
drag, startPoint x: 280, startPoint y: 83, endPoint x: 235, endPoint y: 78, distance: 45.6
click at [235, 78] on div "Read File With These Options Does File Have a Header? Start at Row Re-read File" at bounding box center [375, 74] width 300 height 91
click at [264, 79] on input at bounding box center [280, 81] width 68 height 13
type input "3"
click at [367, 76] on div "Start at Row 3" at bounding box center [382, 77] width 273 height 24
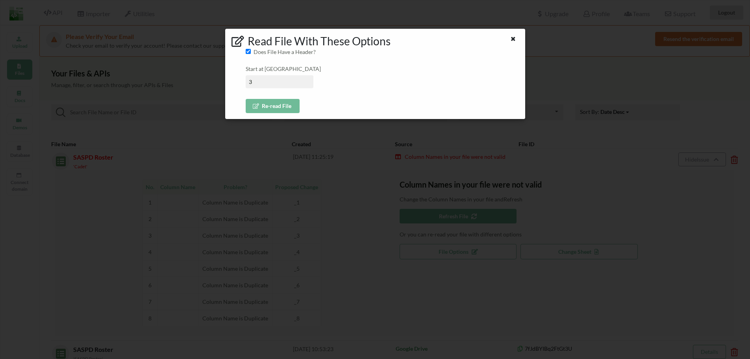
click at [250, 51] on input "Does File Have a Header?" at bounding box center [248, 51] width 5 height 5
checkbox input "false"
click at [275, 109] on button "Re-read File" at bounding box center [273, 106] width 54 height 14
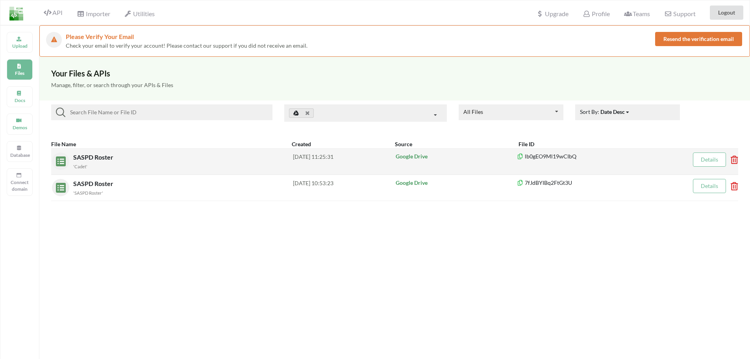
click at [701, 160] on link "Details" at bounding box center [709, 159] width 17 height 7
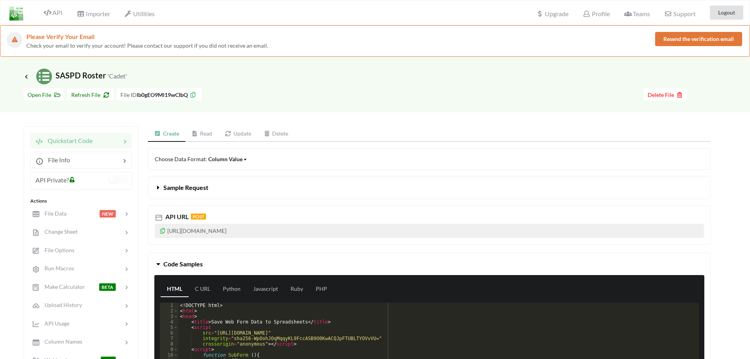
click at [206, 134] on link "Read" at bounding box center [202, 134] width 33 height 16
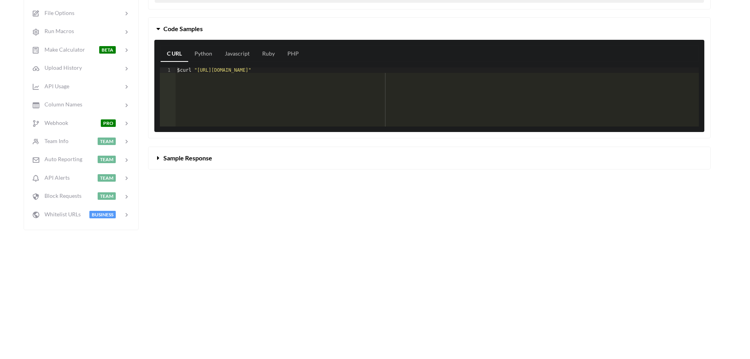
scroll to position [276, 0]
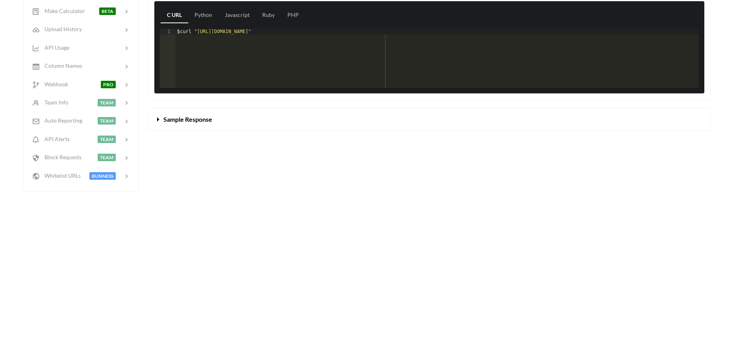
click at [182, 124] on button "Sample Response" at bounding box center [429, 119] width 562 height 22
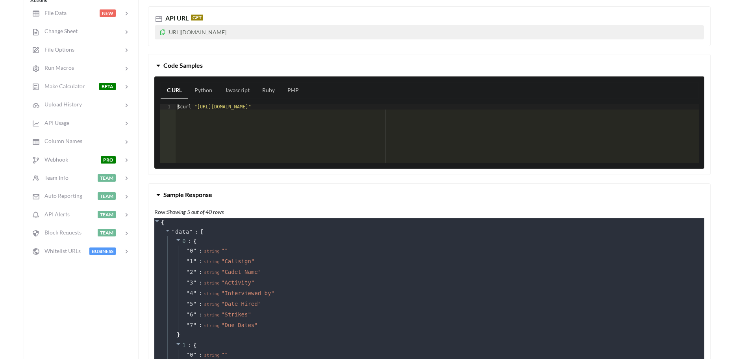
scroll to position [118, 0]
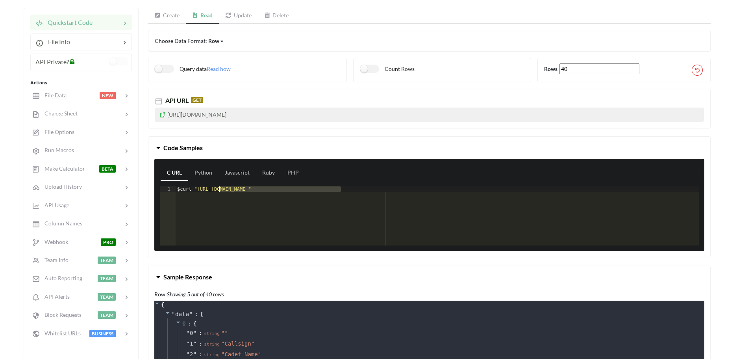
drag, startPoint x: 342, startPoint y: 189, endPoint x: 218, endPoint y: 191, distance: 124.5
click at [218, 191] on div "$ curl "https://api.apispreadsheets.com/data/lb0gEO9Ml19wCIbQ/"" at bounding box center [437, 221] width 523 height 70
click at [218, 191] on div "$ curl "https://api.apispreadsheets.com/data/lb0gEO9Ml19wCIbQ/"" at bounding box center [437, 215] width 523 height 59
click at [164, 114] on icon at bounding box center [163, 114] width 7 height 6
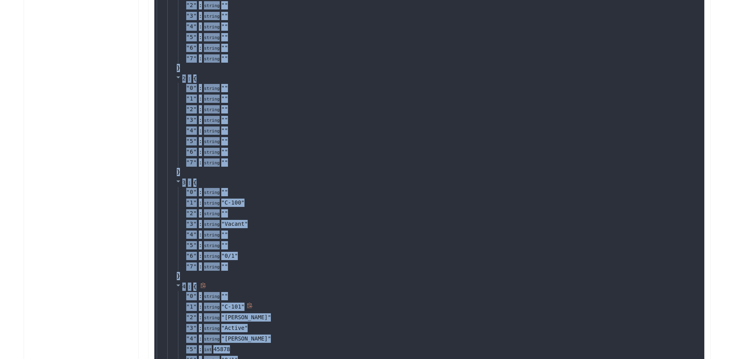
scroll to position [670, 0]
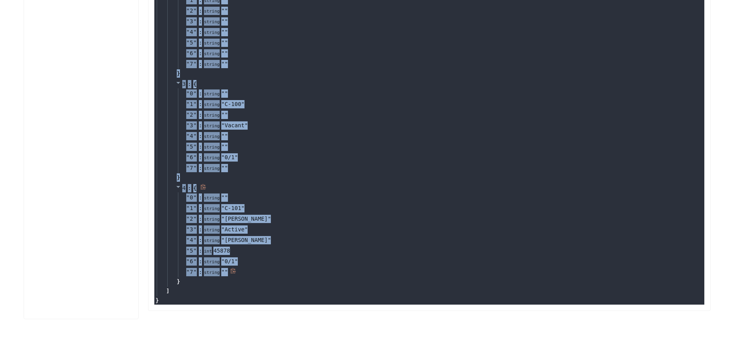
drag, startPoint x: 172, startPoint y: 115, endPoint x: 287, endPoint y: 272, distance: 194.4
click at [287, 272] on div "" data " : [ 0 : { " 0 " : string " " " 1 " : string " Callsign " " 2 " : strin…" at bounding box center [431, 26] width 548 height 539
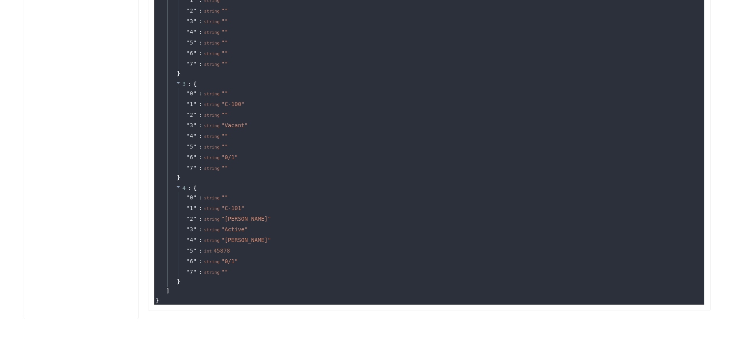
click at [278, 301] on div "{ " data " : [ 0 : { " 0 " : string " " " 1 " : string " Callsign " " 2 " : str…" at bounding box center [429, 26] width 550 height 555
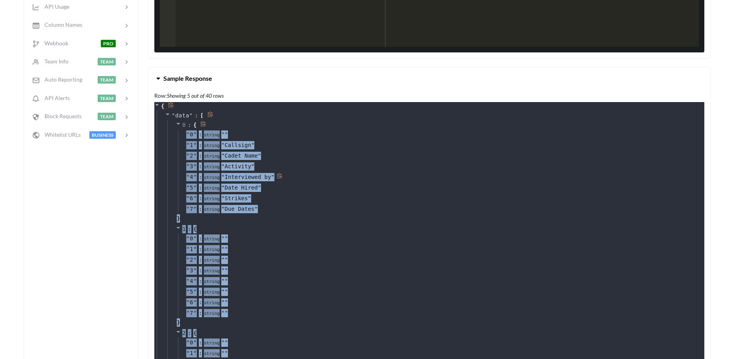
scroll to position [315, 0]
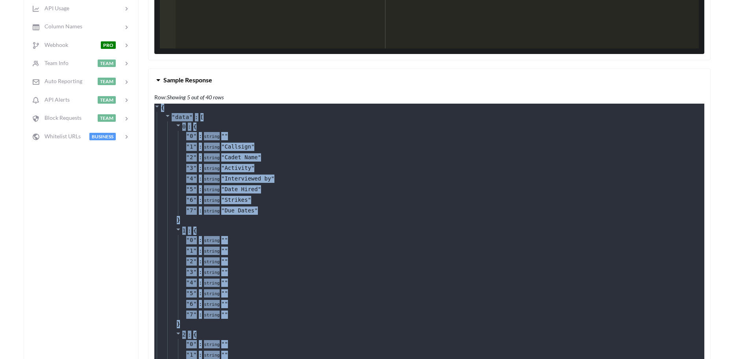
drag, startPoint x: 286, startPoint y: 297, endPoint x: 148, endPoint y: 104, distance: 237.4
click at [148, 104] on div "Sample Response Row: Showing 5 out of 40 rows { " data " : [ 0 : { " 0 " : stri…" at bounding box center [429, 362] width 575 height 605
copy div "{ " data " : [ 0 : { " 0 " : string " " " 1 " : string " Callsign " " 2 " : str…"
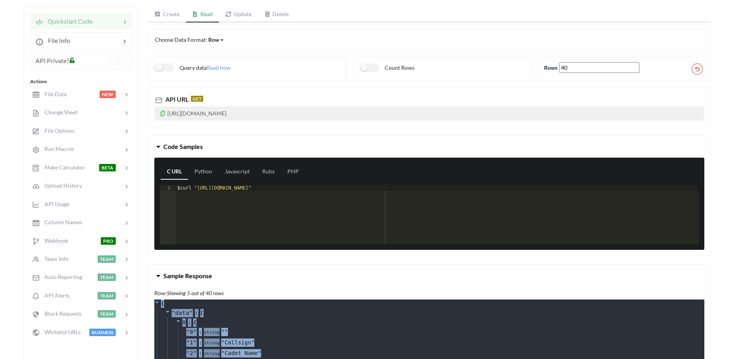
scroll to position [0, 0]
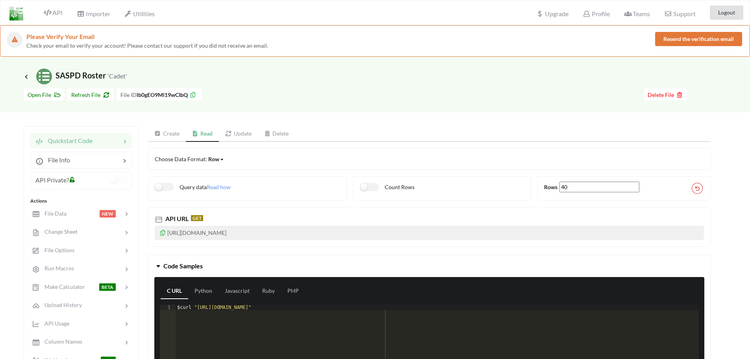
click at [29, 73] on span "Icon Link SASPD Roster 'Cadet'" at bounding box center [76, 75] width 104 height 9
click at [26, 76] on icon at bounding box center [26, 76] width 7 height 6
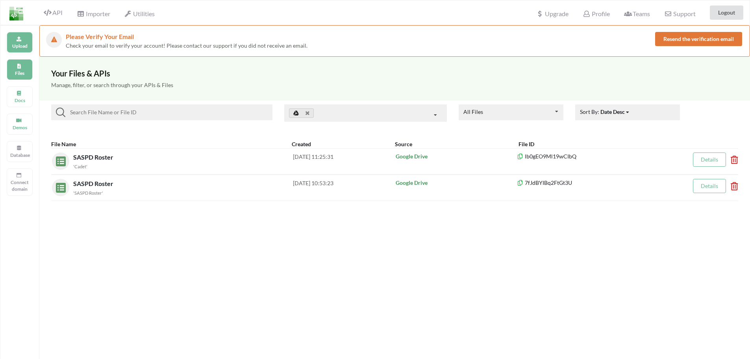
click at [27, 38] on div "Upload" at bounding box center [20, 42] width 26 height 21
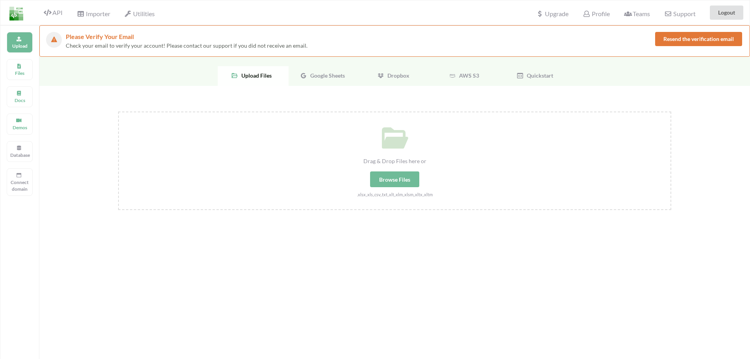
click at [332, 76] on span "Google Sheets" at bounding box center [326, 75] width 38 height 7
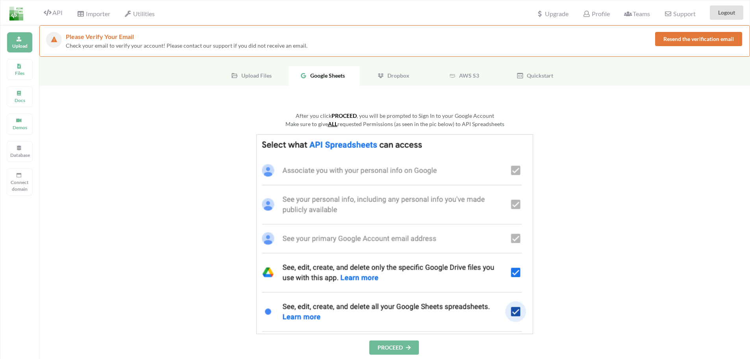
click at [394, 354] on button "PROCEED" at bounding box center [394, 347] width 50 height 14
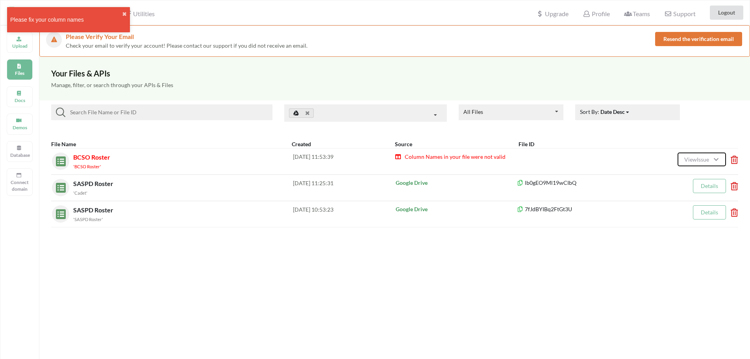
click at [704, 156] on button "View Issue" at bounding box center [702, 159] width 48 height 14
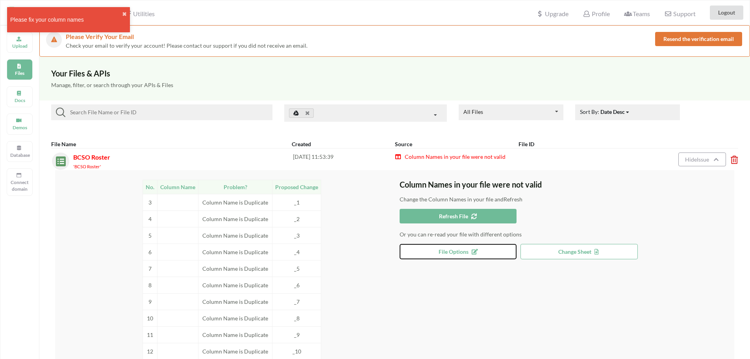
click at [485, 252] on button "File Options" at bounding box center [458, 251] width 117 height 15
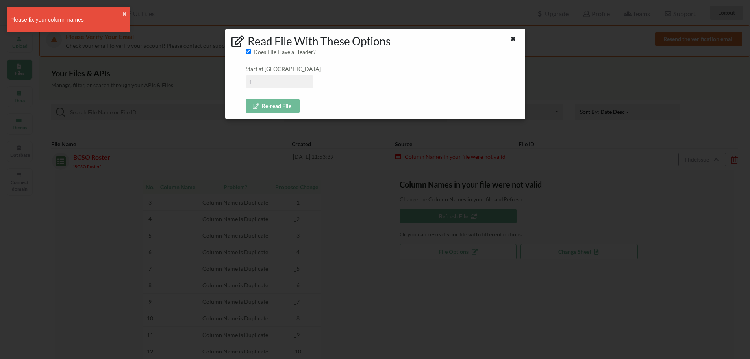
drag, startPoint x: 273, startPoint y: 83, endPoint x: 237, endPoint y: 82, distance: 35.5
click at [237, 82] on div "Read File With These Options Does File Have a Header? Start at Row Re-read File" at bounding box center [375, 74] width 300 height 91
type input "2"
click at [247, 52] on input "Does File Have a Header?" at bounding box center [248, 51] width 5 height 5
checkbox input "false"
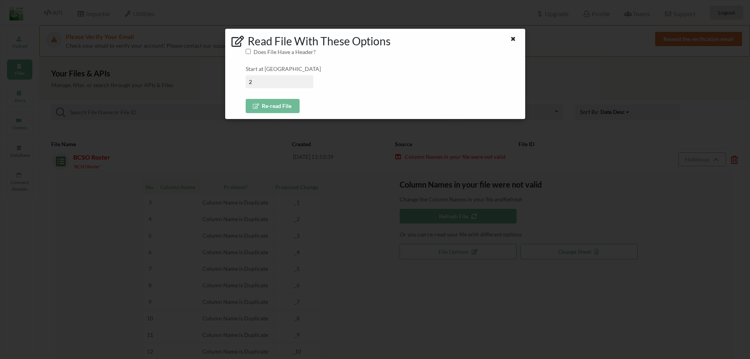
click at [270, 108] on button "Re-read File" at bounding box center [273, 106] width 54 height 14
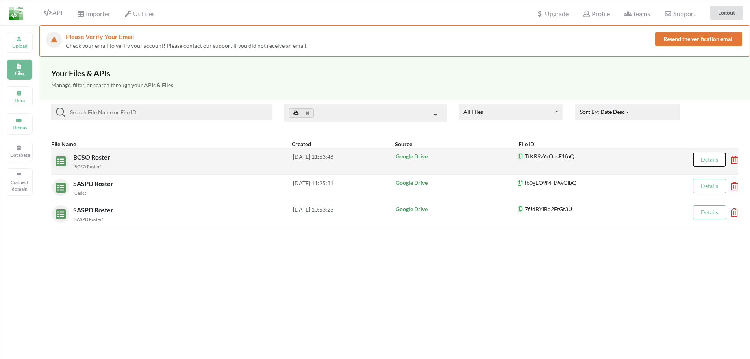
click at [722, 160] on button "Details" at bounding box center [709, 159] width 33 height 14
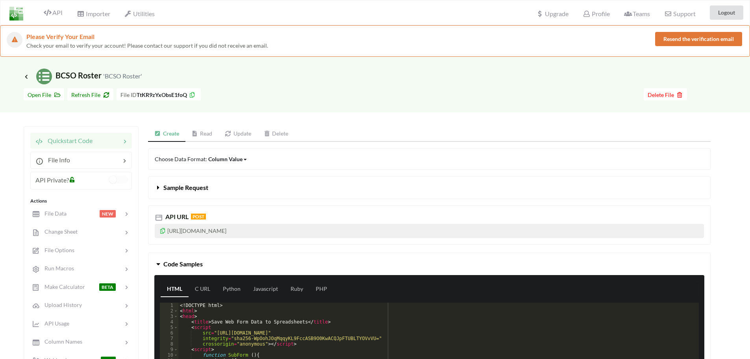
click at [163, 230] on icon at bounding box center [163, 230] width 7 height 6
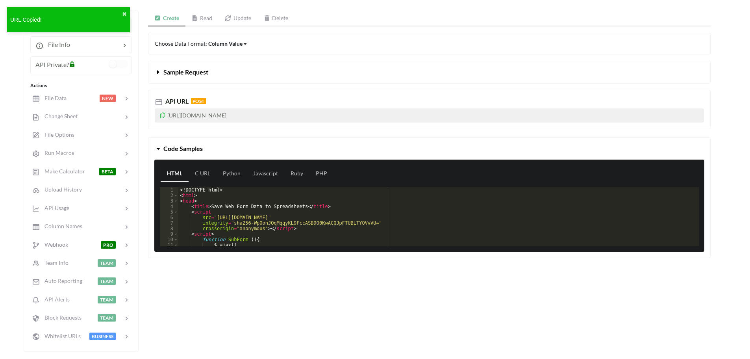
scroll to position [79, 0]
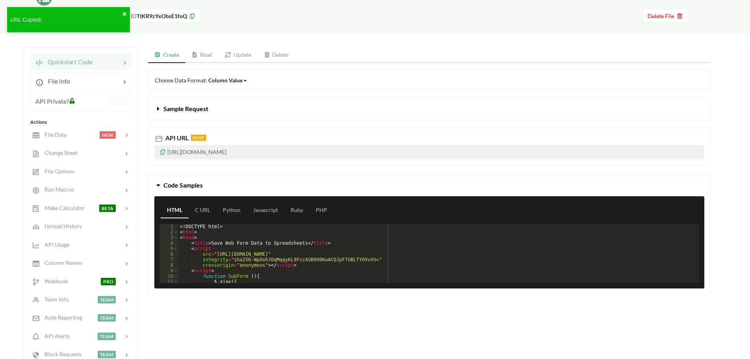
click at [172, 111] on span "Sample Request" at bounding box center [185, 108] width 45 height 7
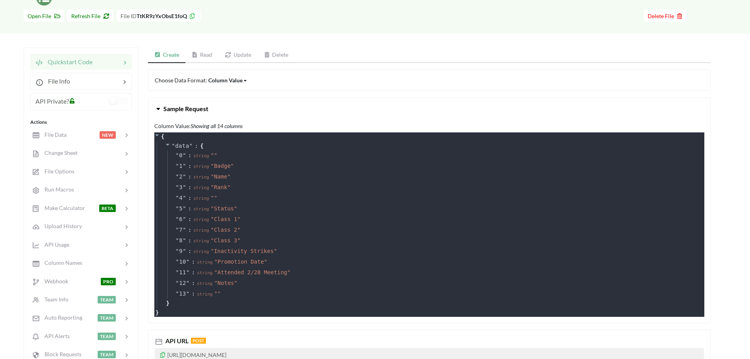
click at [204, 55] on link "Read" at bounding box center [202, 55] width 33 height 16
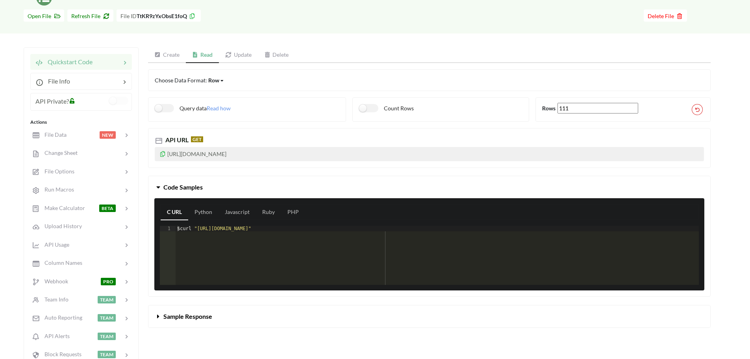
click at [163, 154] on icon at bounding box center [163, 153] width 7 height 6
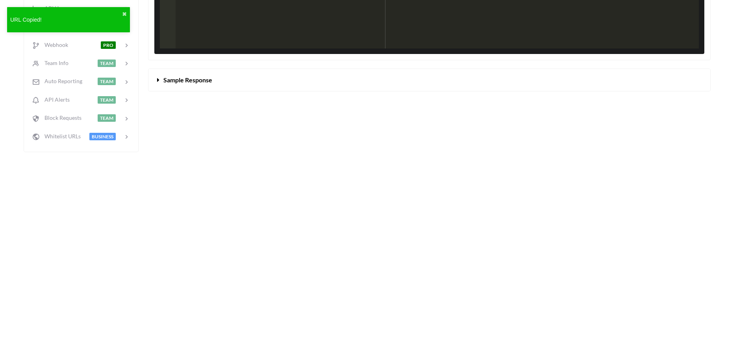
click at [191, 77] on span "Sample Response" at bounding box center [187, 79] width 49 height 7
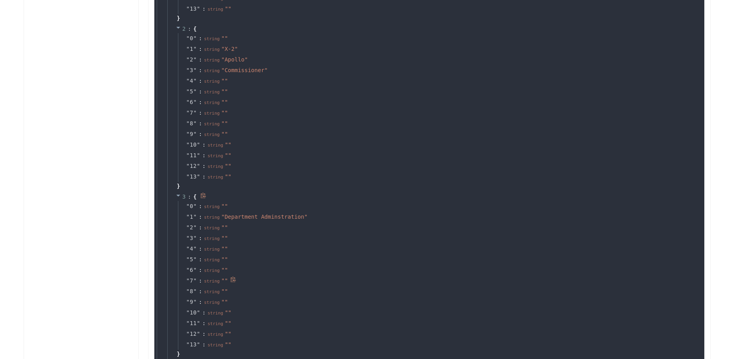
scroll to position [945, 0]
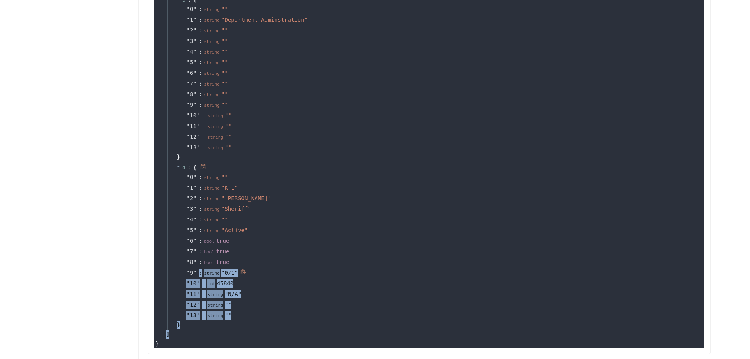
drag, startPoint x: 245, startPoint y: 331, endPoint x: 195, endPoint y: 277, distance: 73.8
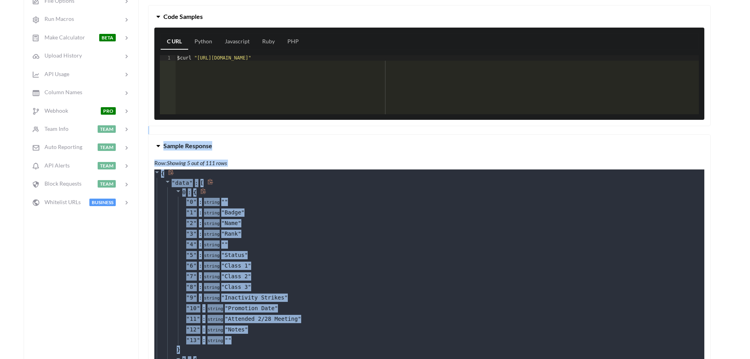
scroll to position [158, 0]
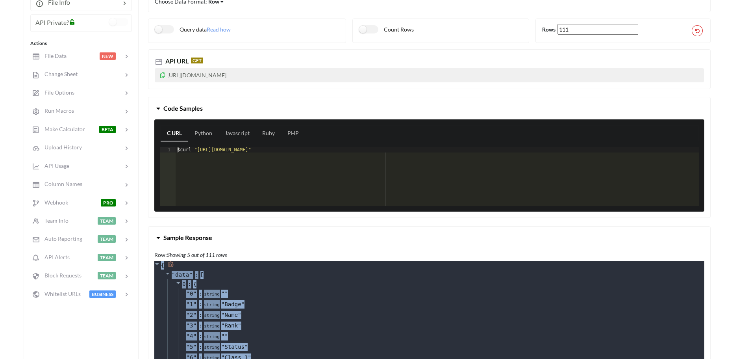
drag, startPoint x: 247, startPoint y: 341, endPoint x: 159, endPoint y: 265, distance: 115.9
copy div "{ " data " : [ 0 : { " 0 " : string " " " 1 " : string " Badge " " 2 " : string…"
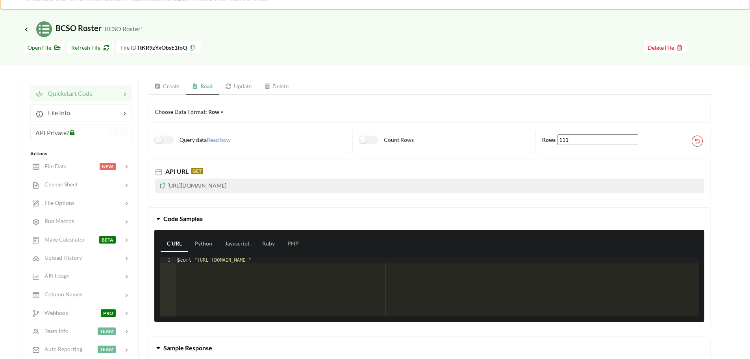
scroll to position [39, 0]
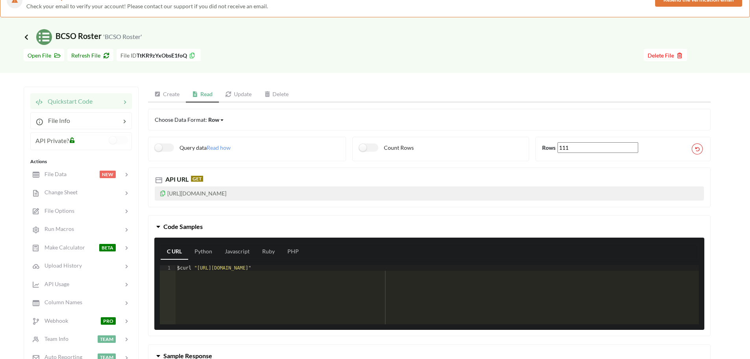
click at [27, 35] on icon at bounding box center [26, 37] width 7 height 6
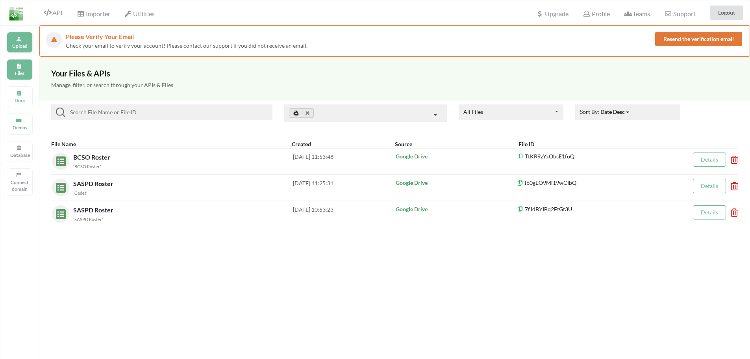
click at [18, 39] on icon at bounding box center [19, 37] width 6 height 5
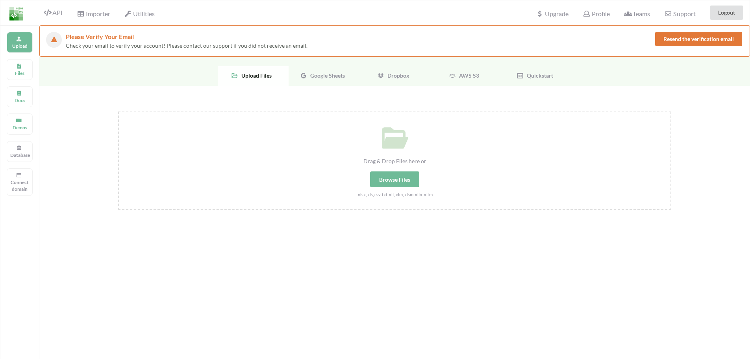
click at [316, 74] on span "Google Sheets" at bounding box center [326, 75] width 38 height 7
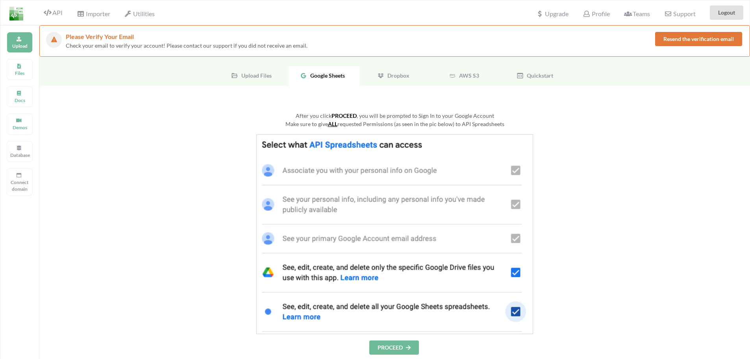
click at [390, 342] on button "PROCEED" at bounding box center [394, 347] width 50 height 14
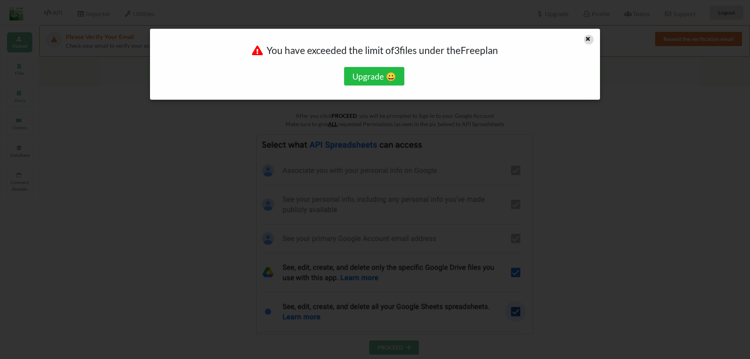
click at [588, 41] on icon at bounding box center [588, 38] width 7 height 6
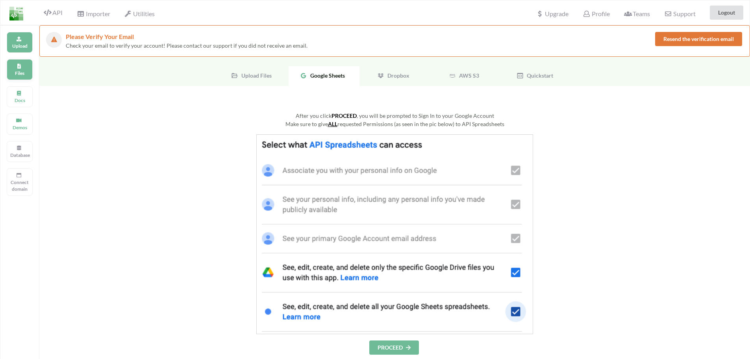
click at [20, 67] on icon at bounding box center [19, 65] width 6 height 5
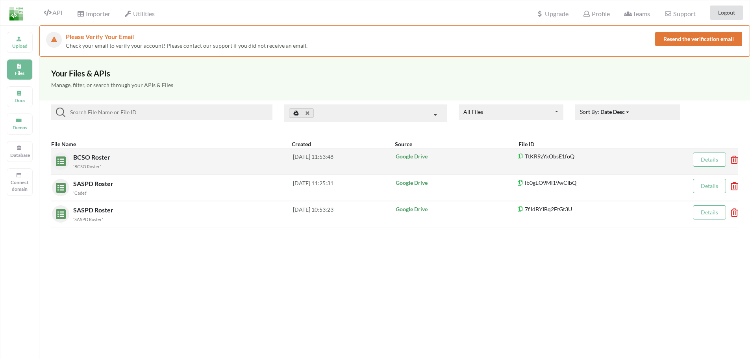
click at [717, 160] on link "Details" at bounding box center [709, 159] width 17 height 7
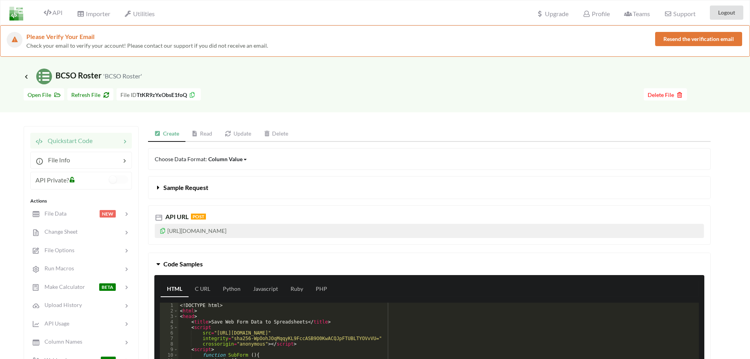
click at [207, 132] on link "Read" at bounding box center [202, 134] width 33 height 16
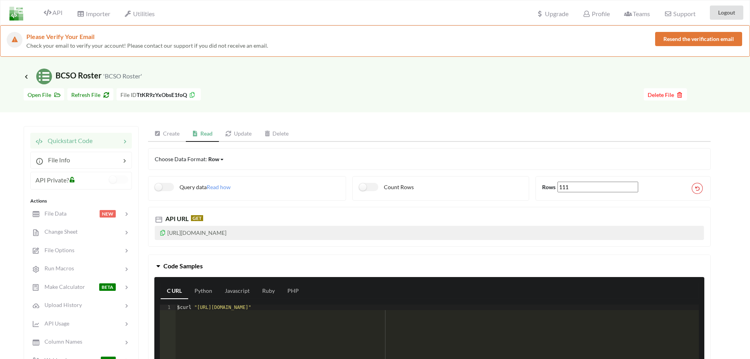
click at [221, 163] on div "Choose Data Format: Row Row Column Matrix" at bounding box center [429, 159] width 563 height 22
click at [215, 160] on div "Row" at bounding box center [213, 159] width 11 height 8
click at [222, 182] on div "Column" at bounding box center [225, 186] width 32 height 14
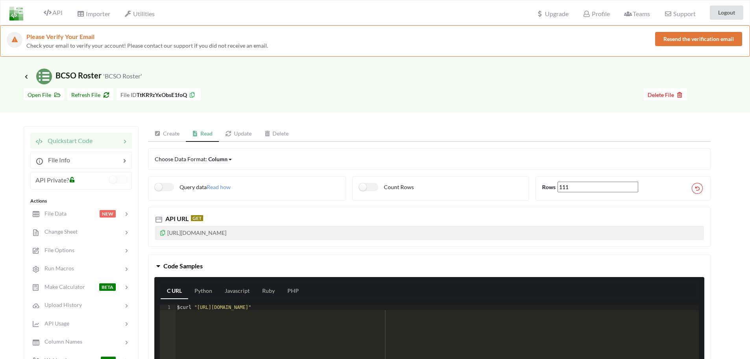
click at [221, 157] on div "Column" at bounding box center [217, 159] width 19 height 8
click at [225, 178] on div "Row" at bounding box center [225, 172] width 32 height 14
click at [545, 13] on span "Upgrade" at bounding box center [552, 13] width 32 height 8
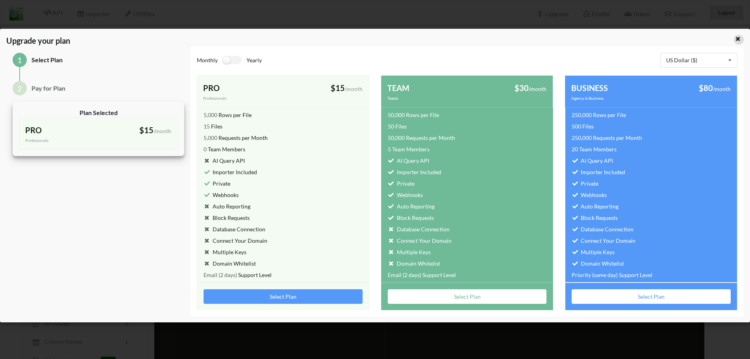
click at [738, 40] on icon at bounding box center [738, 38] width 7 height 6
